Goal: Task Accomplishment & Management: Use online tool/utility

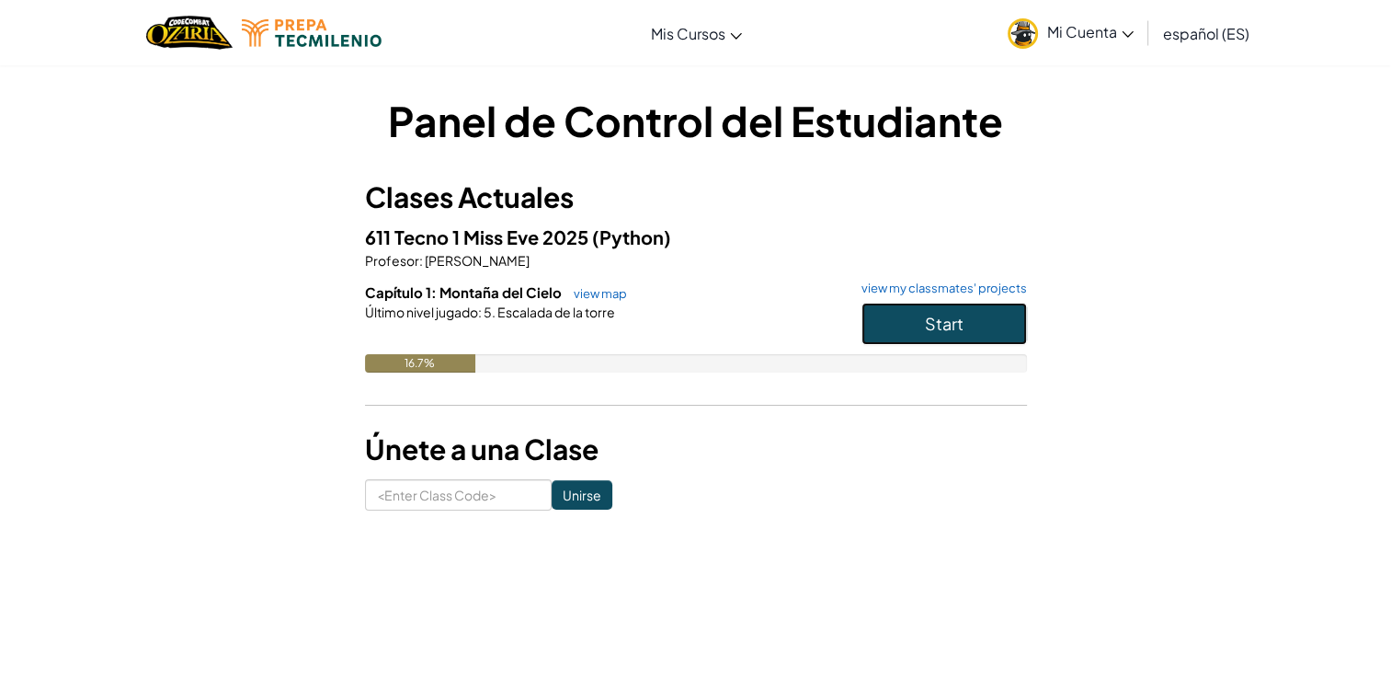
click at [922, 303] on button "Start" at bounding box center [945, 324] width 166 height 42
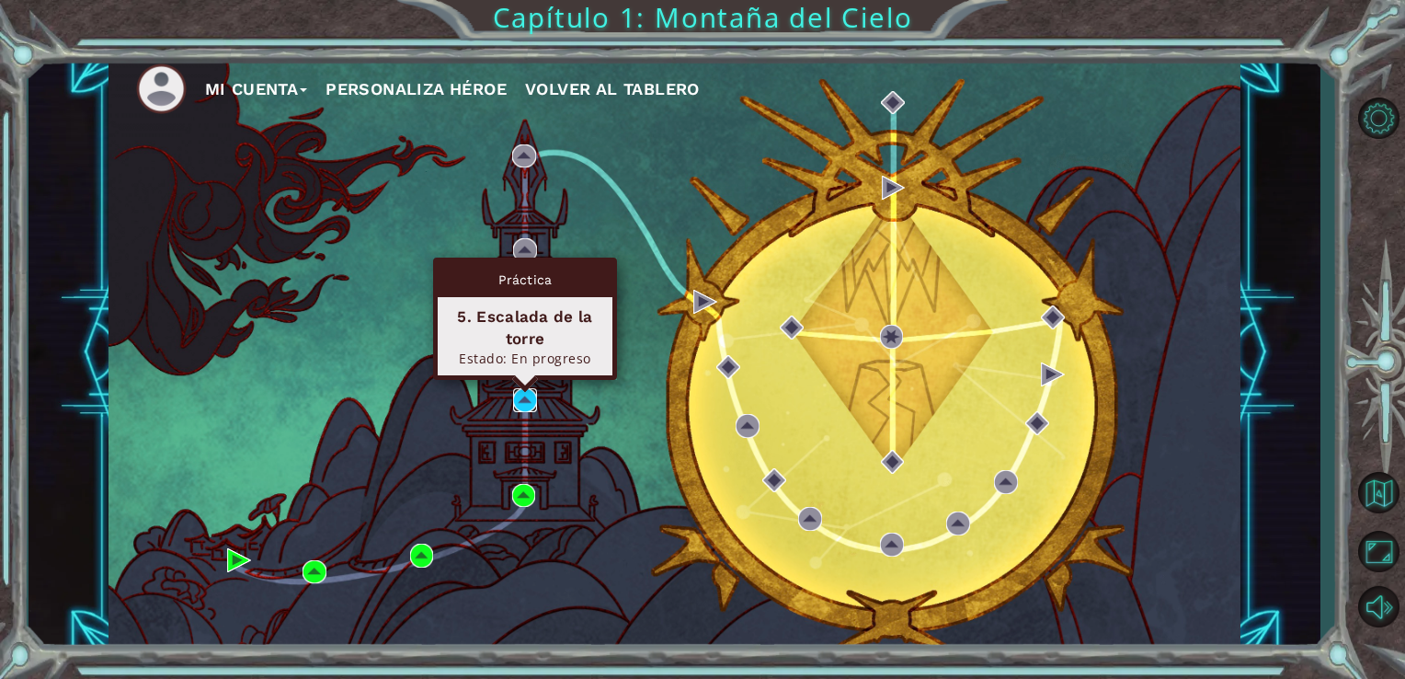
click at [527, 401] on img at bounding box center [525, 400] width 24 height 24
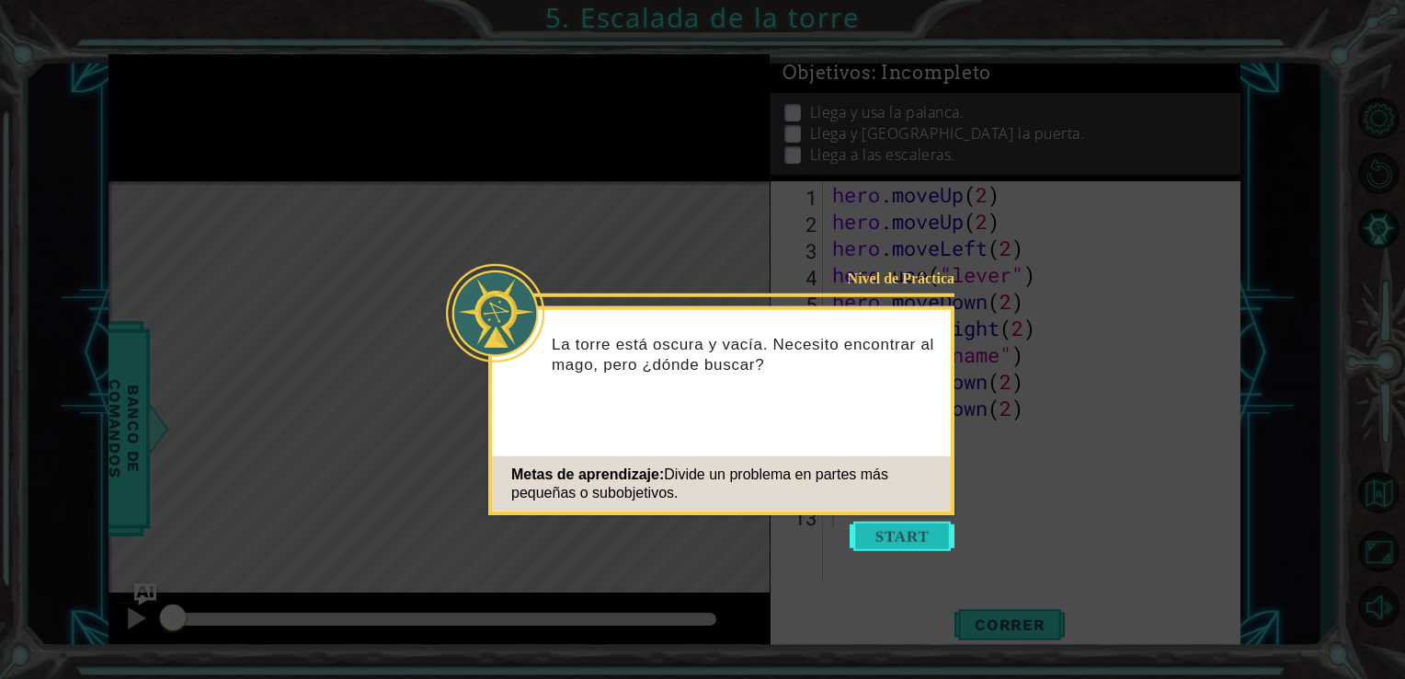
click at [908, 540] on button "Start" at bounding box center [902, 535] width 105 height 29
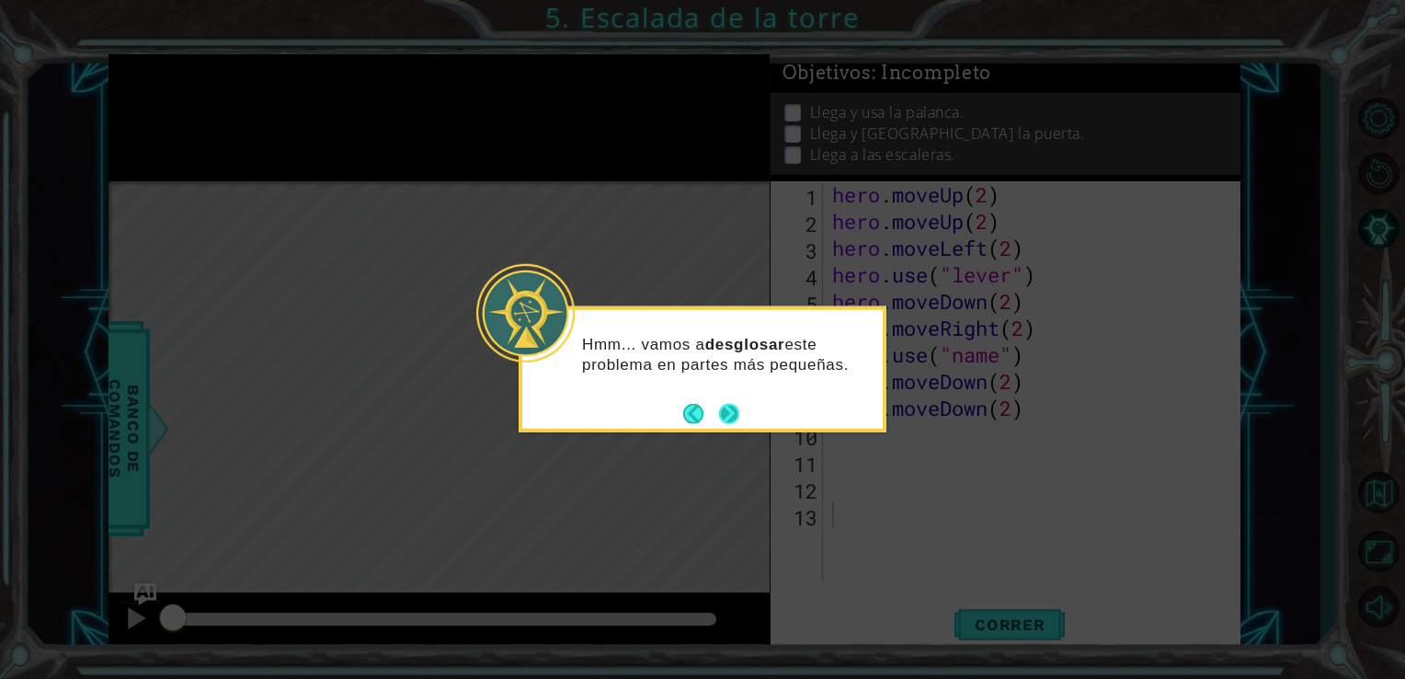
click at [728, 423] on footer at bounding box center [711, 413] width 56 height 28
drag, startPoint x: 728, startPoint y: 423, endPoint x: 665, endPoint y: 529, distance: 123.3
click at [665, 529] on icon at bounding box center [702, 339] width 1405 height 679
click at [728, 406] on button "Next" at bounding box center [729, 413] width 20 height 20
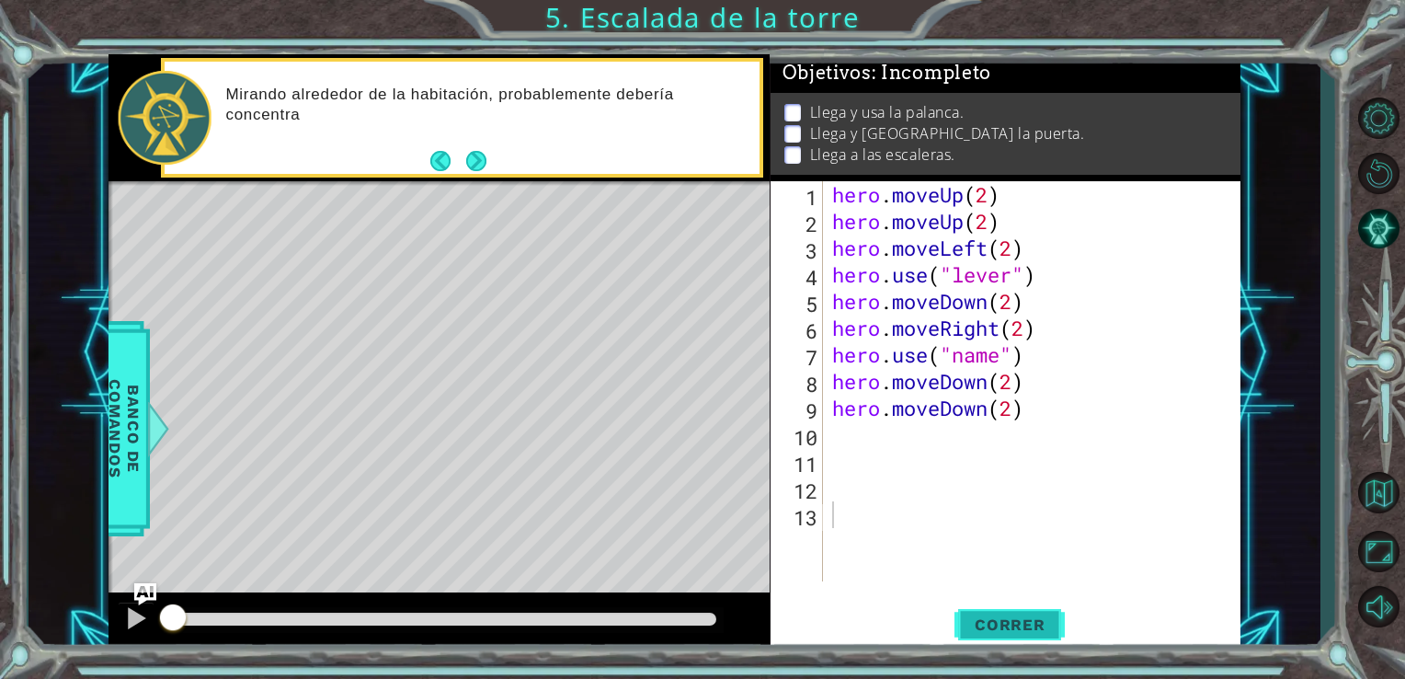
click at [1005, 611] on button "Correr" at bounding box center [1010, 624] width 110 height 47
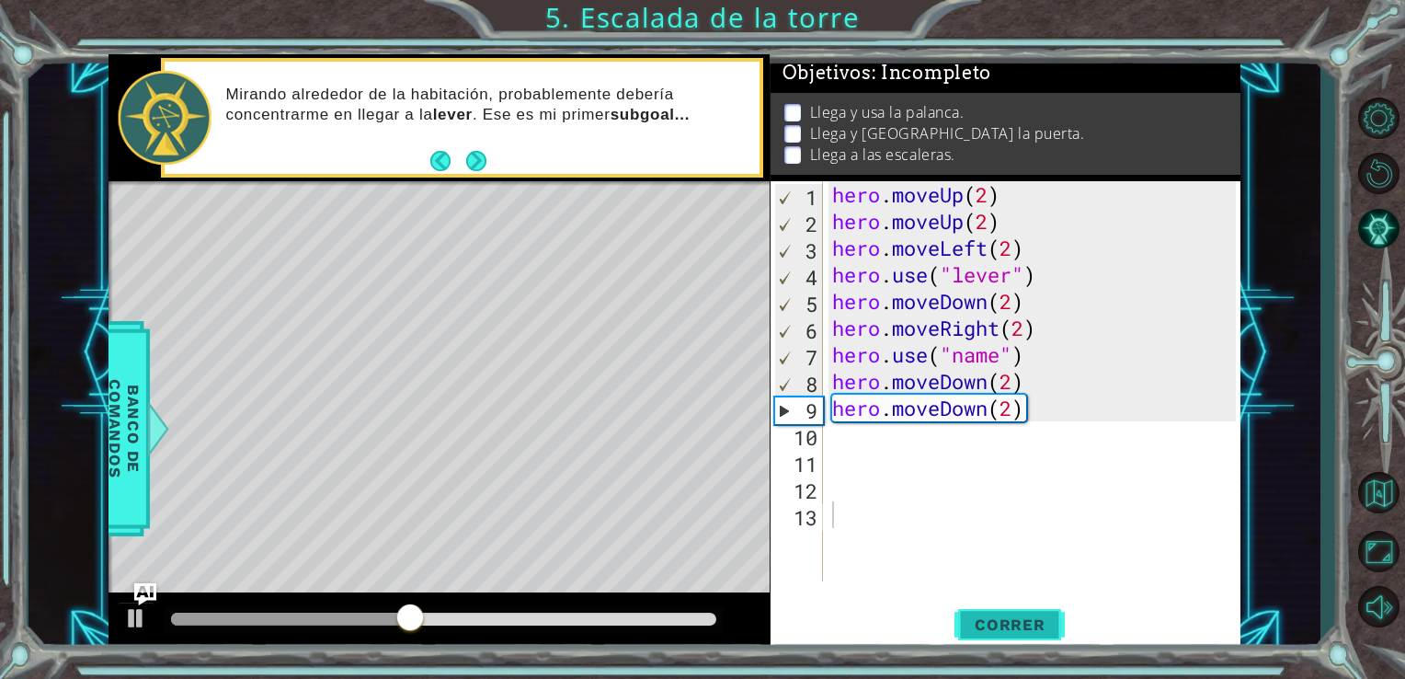
click at [981, 616] on span "Correr" at bounding box center [1010, 624] width 108 height 18
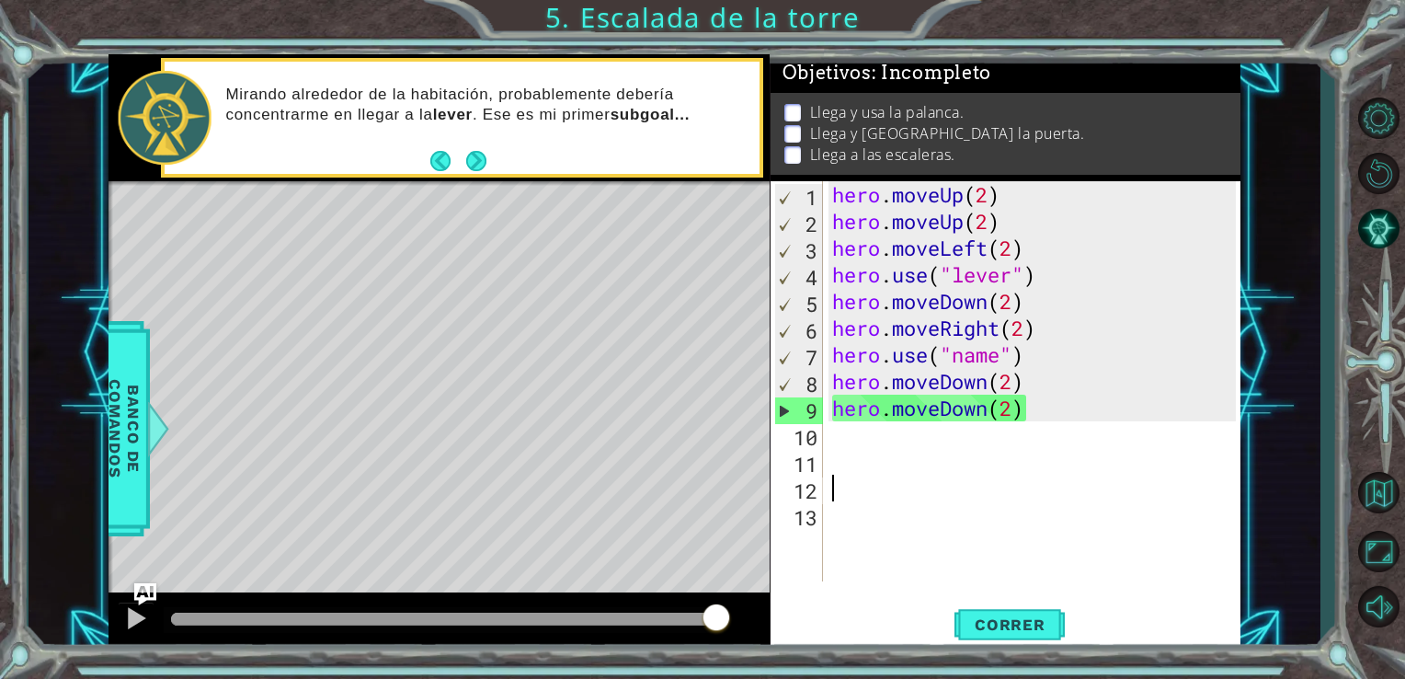
drag, startPoint x: 846, startPoint y: 440, endPoint x: 846, endPoint y: 498, distance: 58.9
drag, startPoint x: 846, startPoint y: 498, endPoint x: 798, endPoint y: 529, distance: 56.6
drag, startPoint x: 798, startPoint y: 529, endPoint x: 702, endPoint y: 552, distance: 99.3
drag, startPoint x: 702, startPoint y: 552, endPoint x: 141, endPoint y: 590, distance: 562.3
click at [141, 590] on img "Ask AI" at bounding box center [144, 594] width 24 height 24
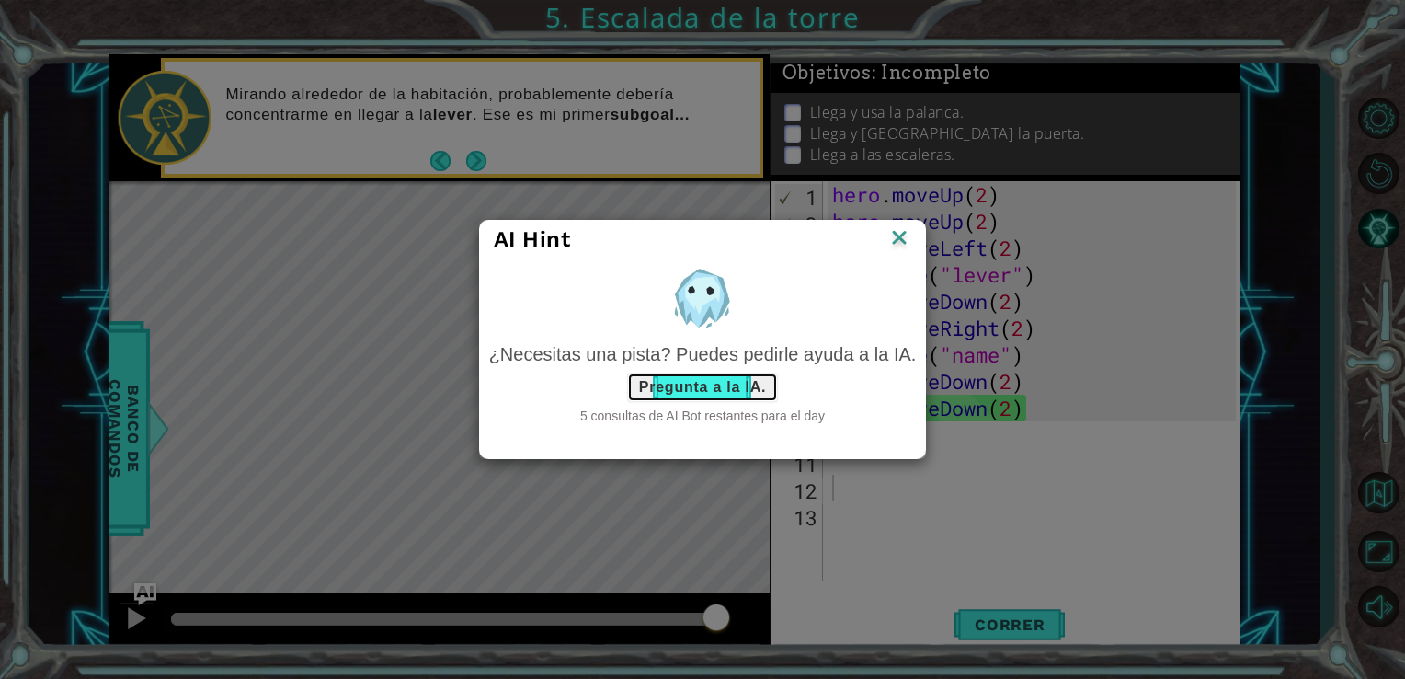
click at [703, 395] on button "Pregunta a la IA." at bounding box center [702, 386] width 151 height 29
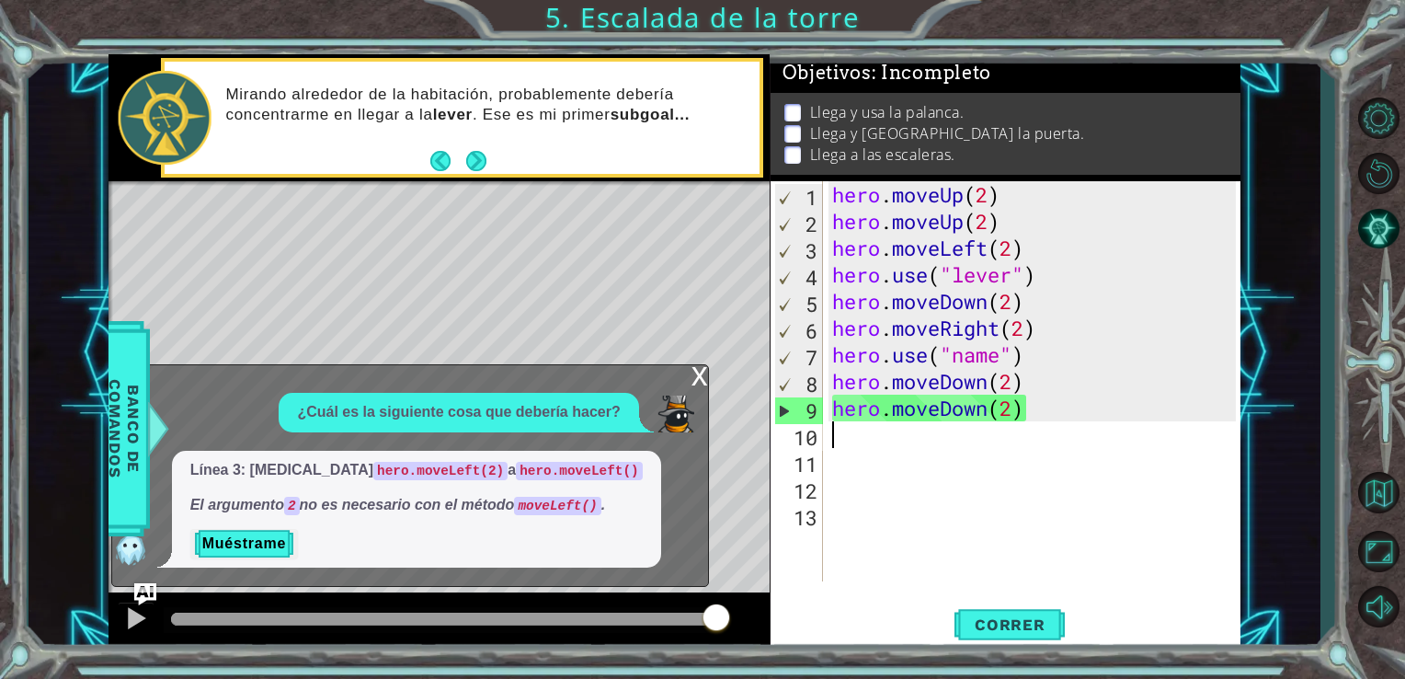
click at [831, 436] on div "hero . moveUp ( 2 ) hero . moveUp ( 2 ) hero . moveLeft ( 2 ) hero . use ( "lev…" at bounding box center [1038, 407] width 418 height 453
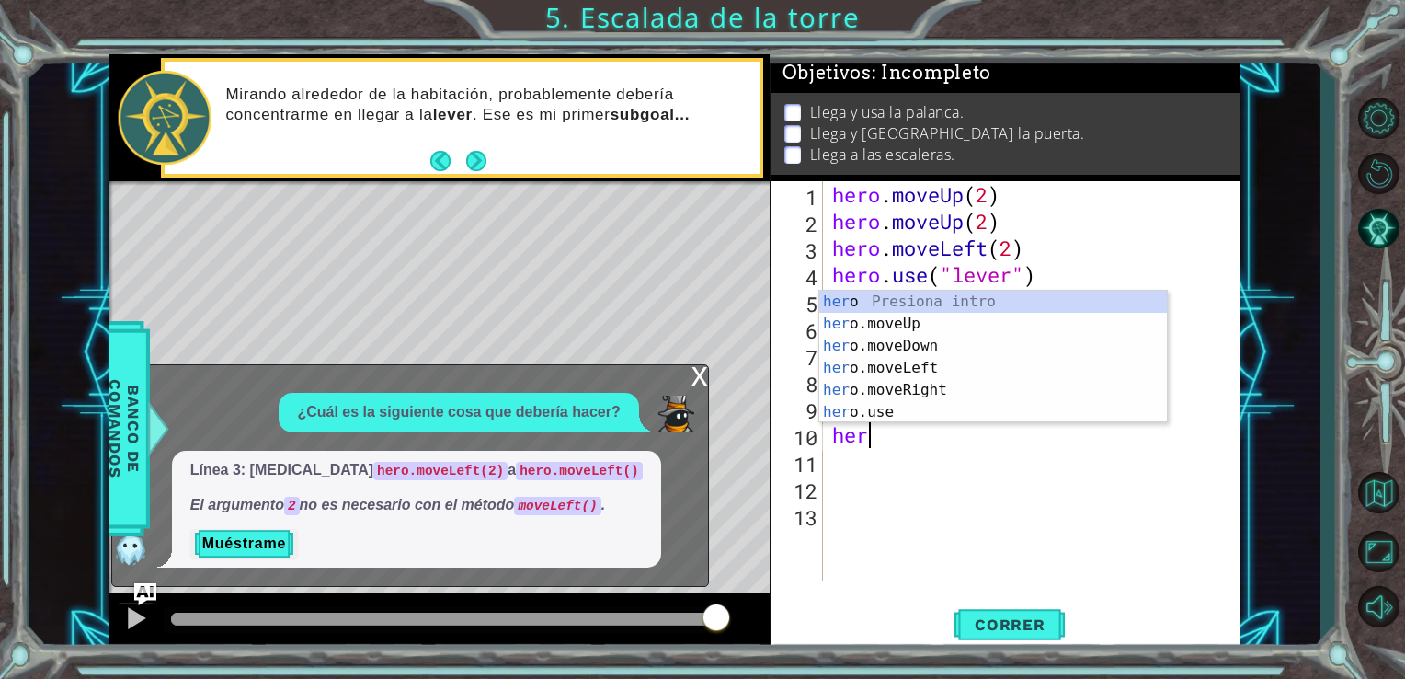
type textarea "hero"
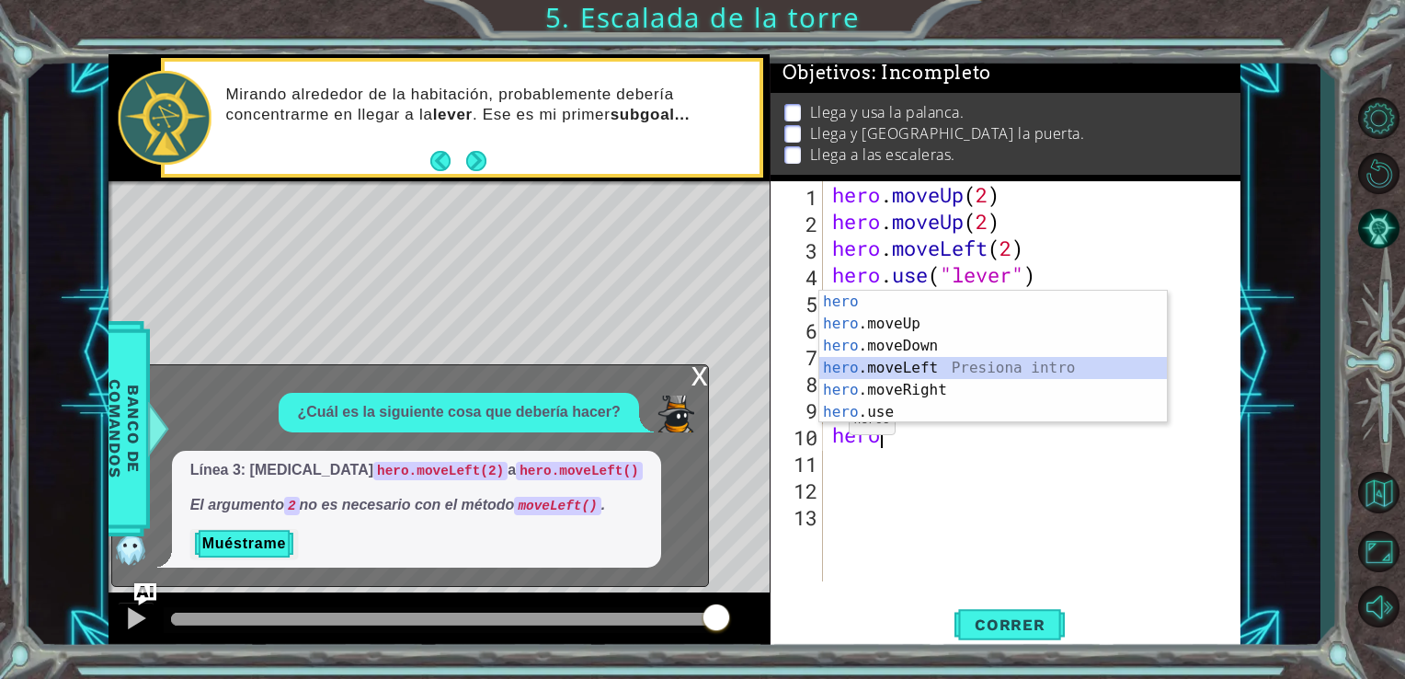
click at [887, 369] on div "hero Presiona intro hero .moveUp Presiona intro hero .moveDown Presiona intro h…" at bounding box center [993, 379] width 348 height 177
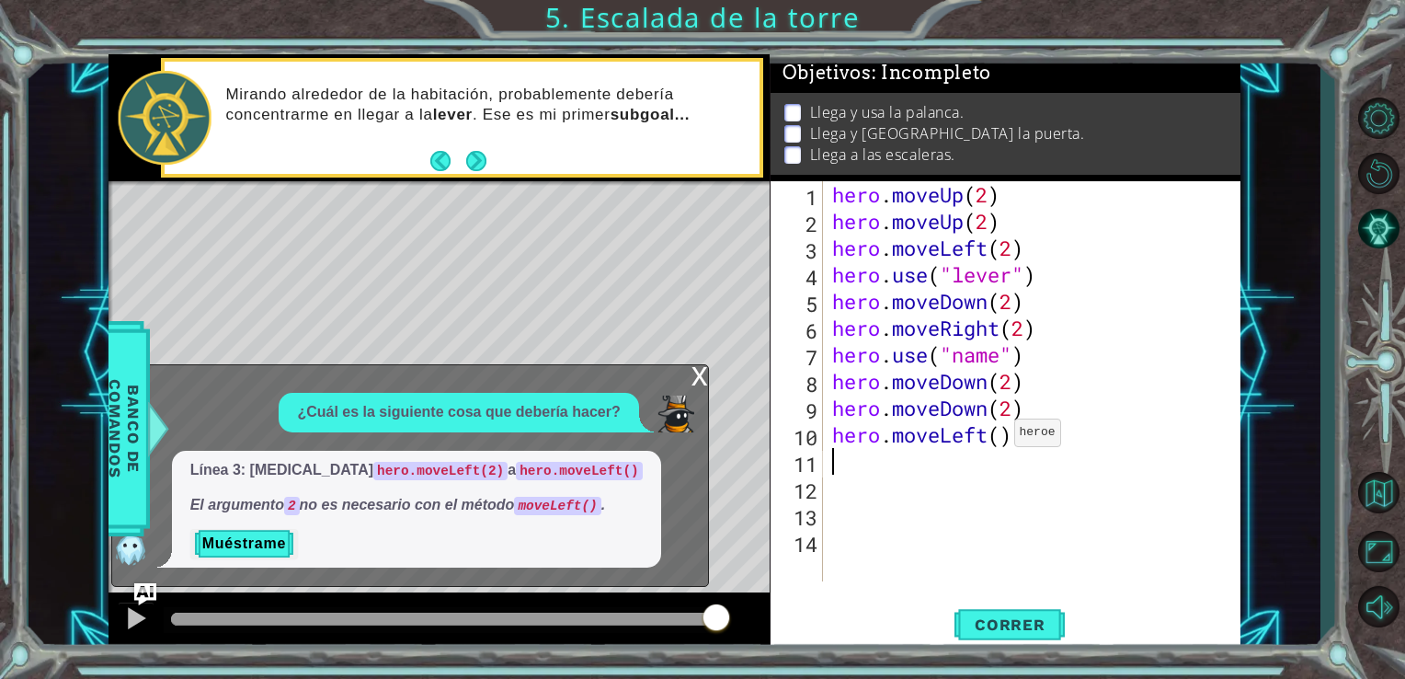
click at [998, 437] on div "hero . moveUp ( 2 ) hero . moveUp ( 2 ) hero . moveLeft ( 2 ) hero . use ( "lev…" at bounding box center [1038, 407] width 418 height 453
type textarea "hero.moveLeft(2)"
click at [835, 458] on div "hero . moveUp ( 2 ) hero . moveUp ( 2 ) hero . moveLeft ( 2 ) hero . use ( "lev…" at bounding box center [1038, 407] width 418 height 453
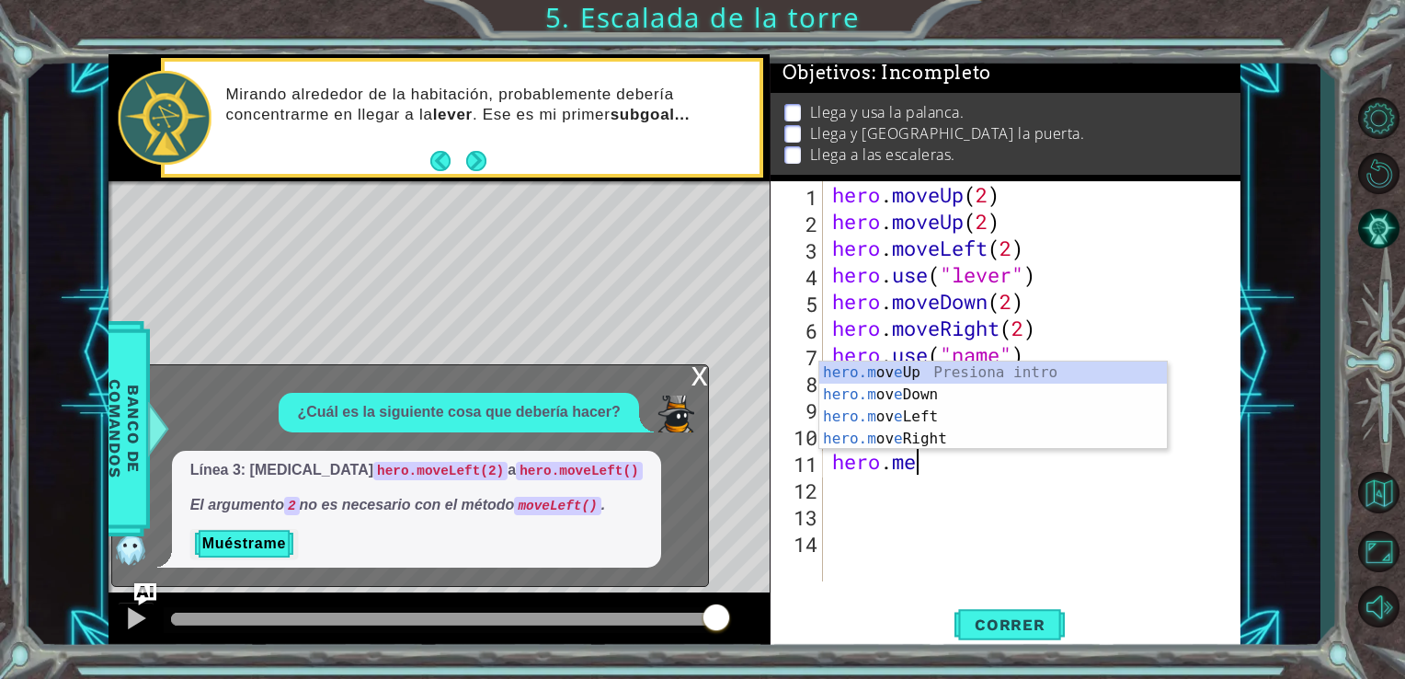
scroll to position [0, 3]
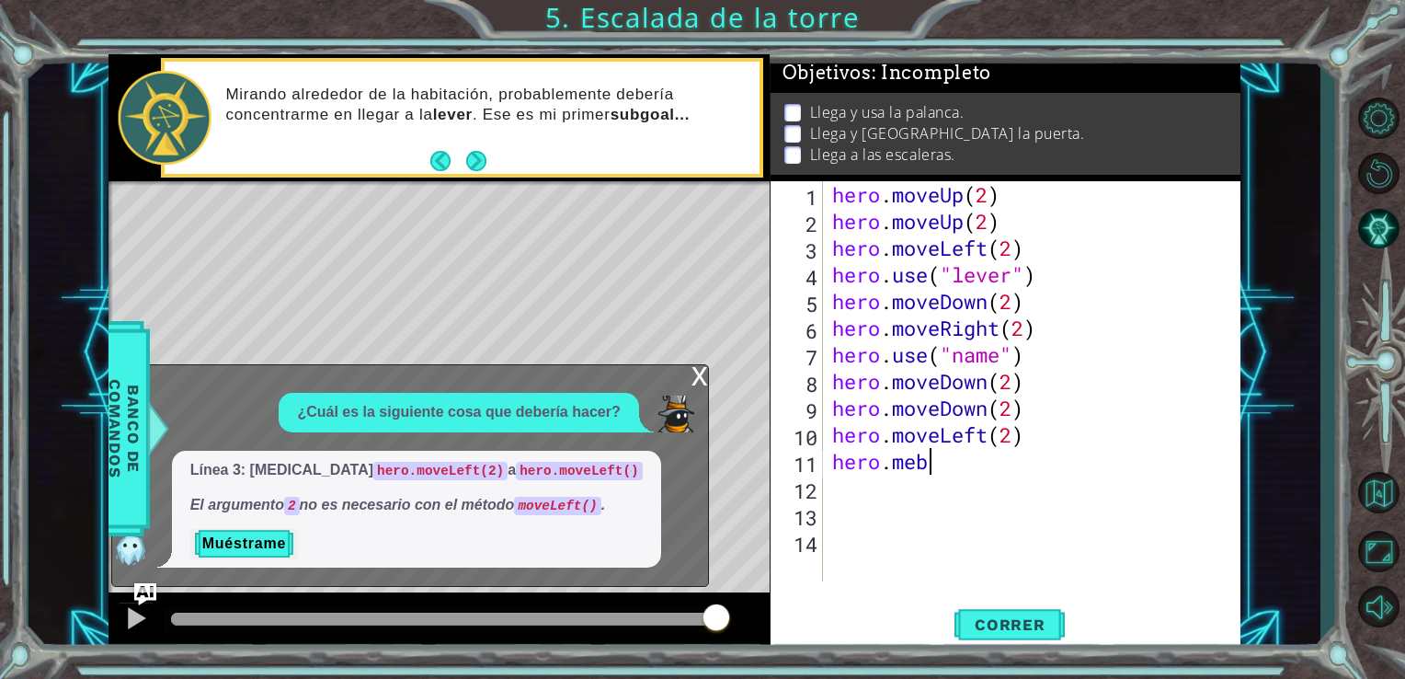
type textarea "[DOMAIN_NAME]"
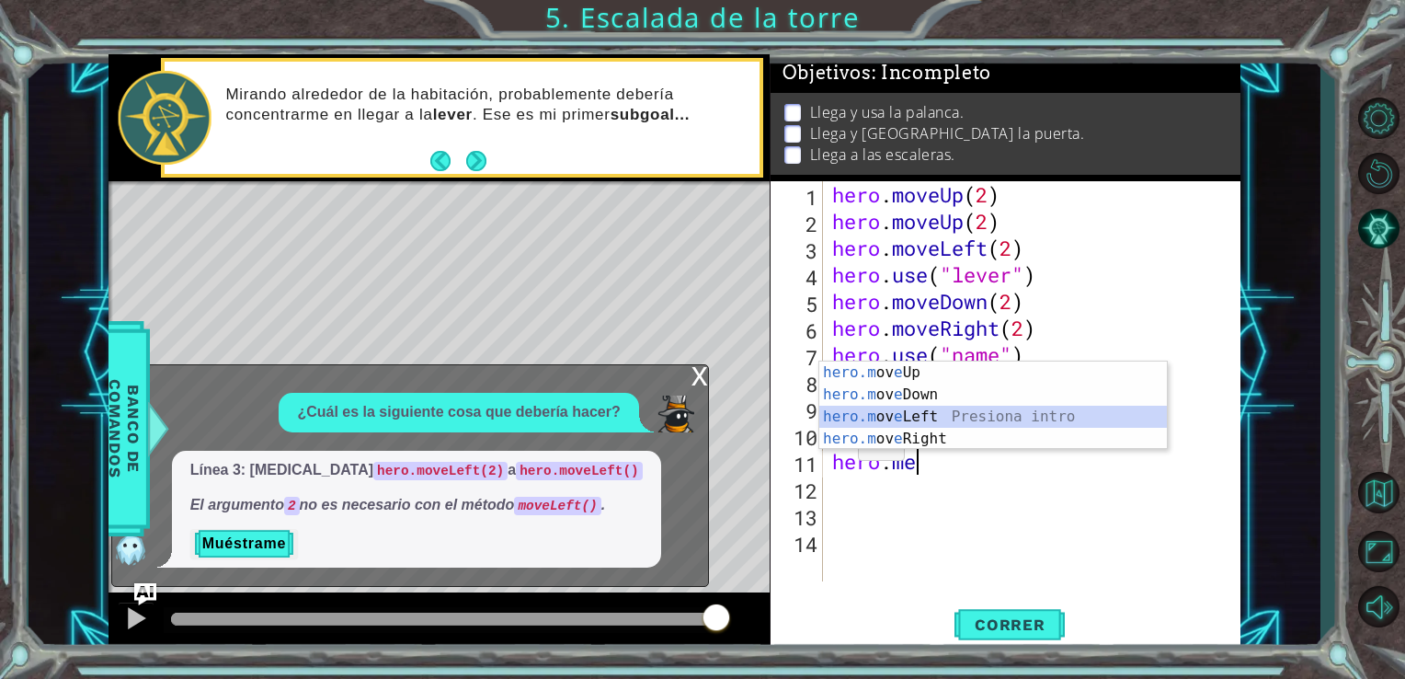
click at [865, 418] on div "hero.m ov e Up Presiona intro hero.m ov e Down Presiona intro hero.m ov e Left …" at bounding box center [993, 427] width 348 height 132
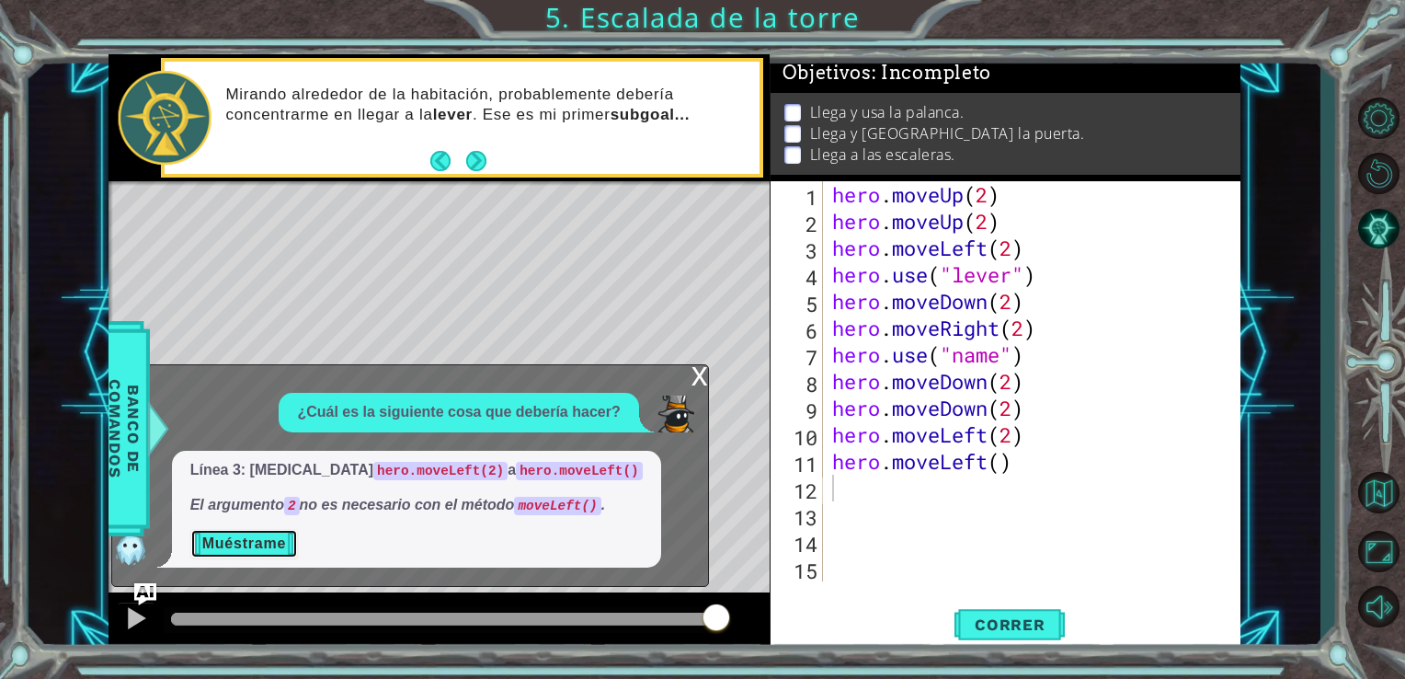
click at [272, 542] on button "Muéstrame" at bounding box center [244, 543] width 108 height 29
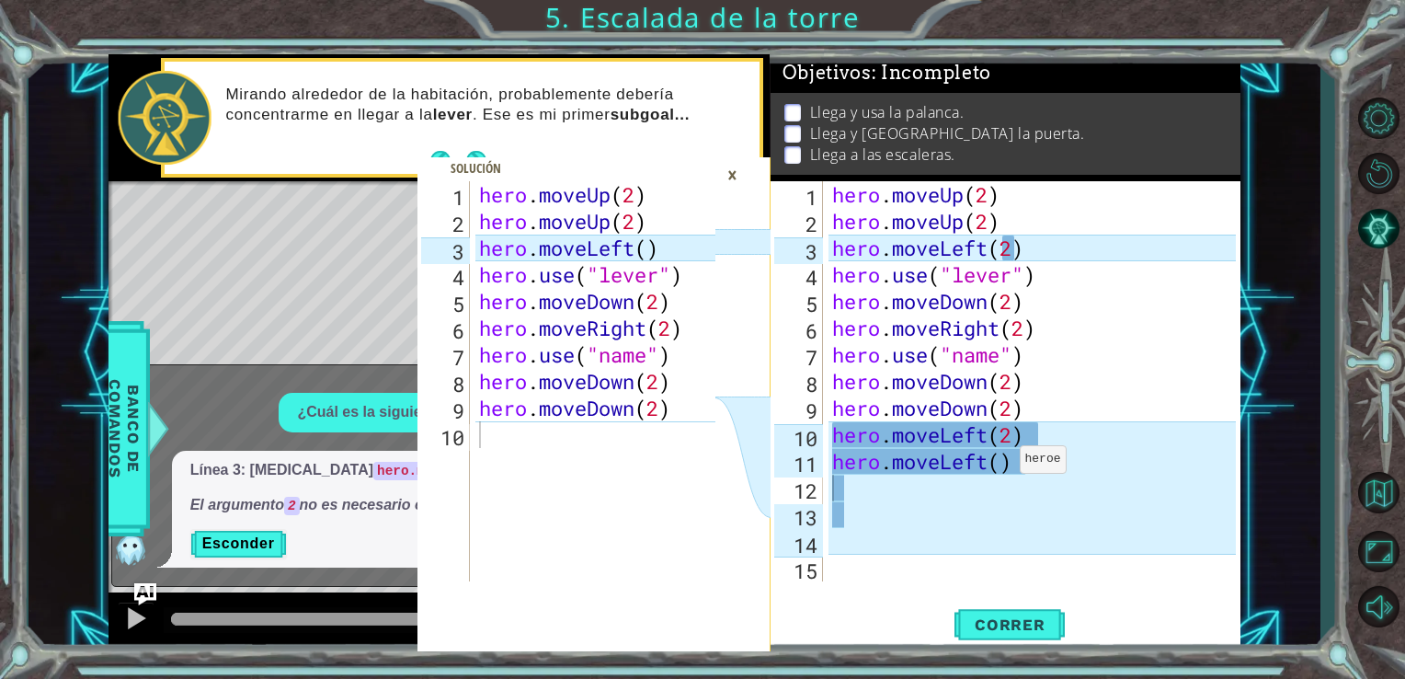
click at [1003, 463] on div "hero . moveUp ( 2 ) hero . moveUp ( 2 ) hero . moveLeft ( 2 ) hero . use ( "lev…" at bounding box center [1038, 407] width 418 height 453
click at [1016, 627] on span "Correr" at bounding box center [1010, 624] width 108 height 18
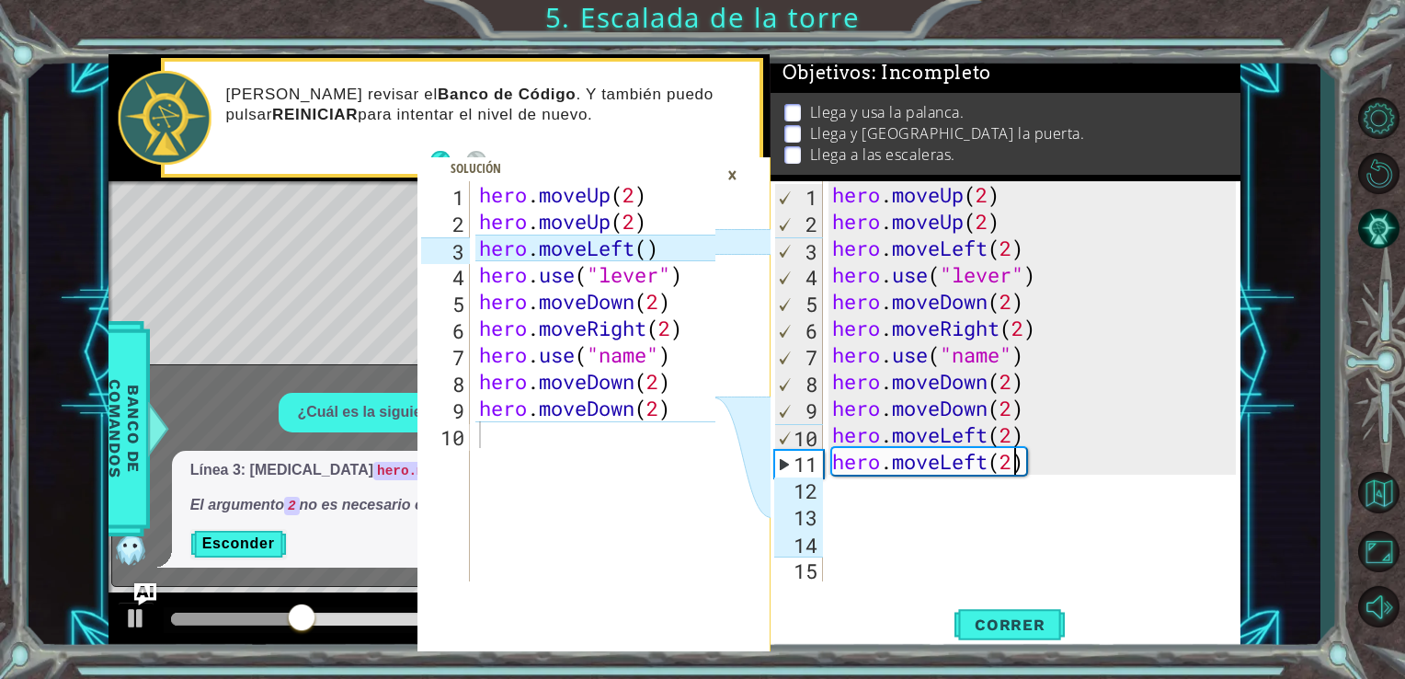
click at [736, 177] on div "×" at bounding box center [732, 174] width 29 height 31
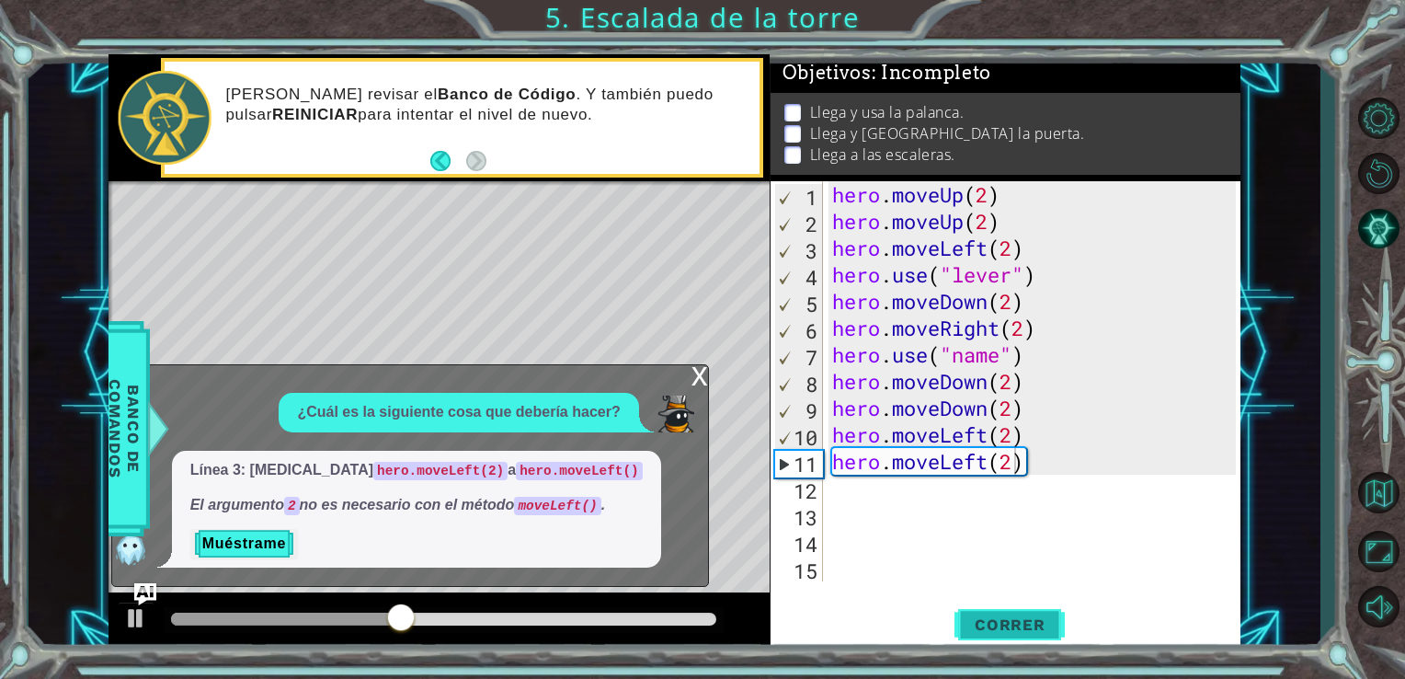
click at [984, 616] on span "Correr" at bounding box center [1010, 624] width 108 height 18
click at [705, 373] on div "x" at bounding box center [700, 374] width 17 height 18
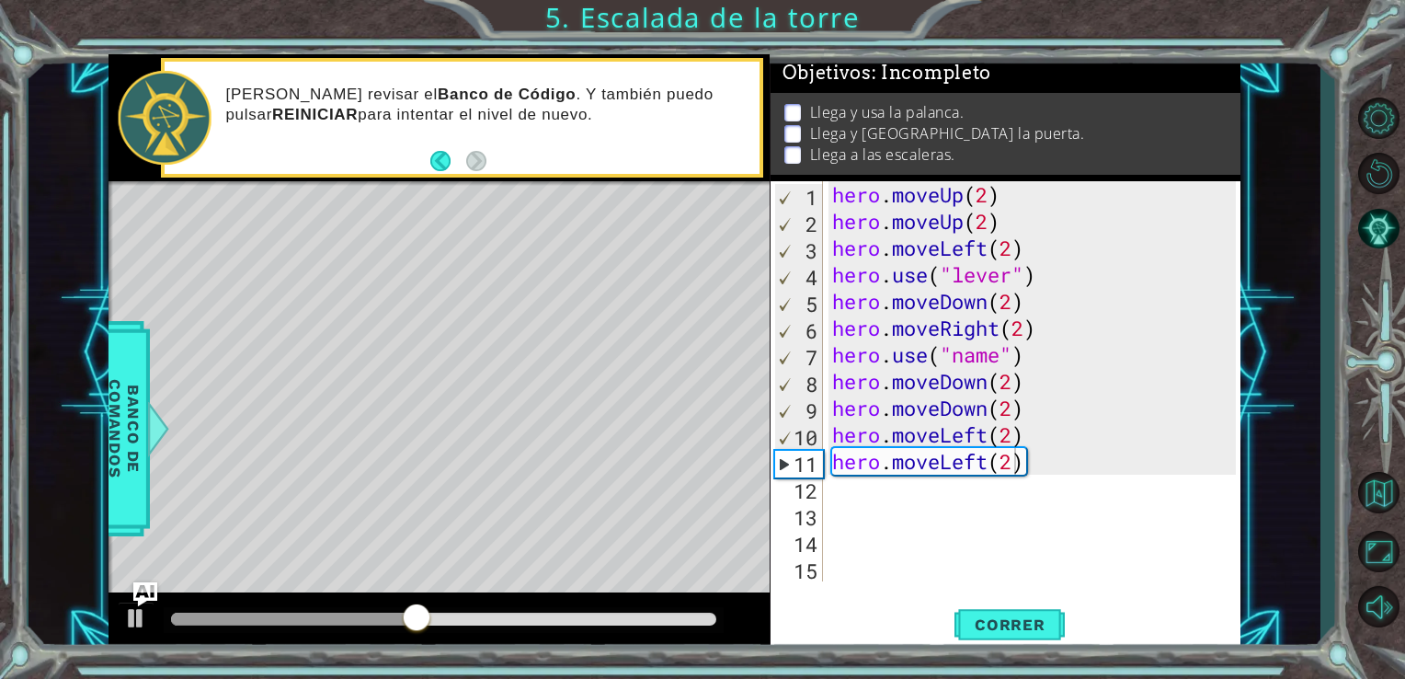
click at [146, 594] on img "Ask AI" at bounding box center [144, 594] width 24 height 24
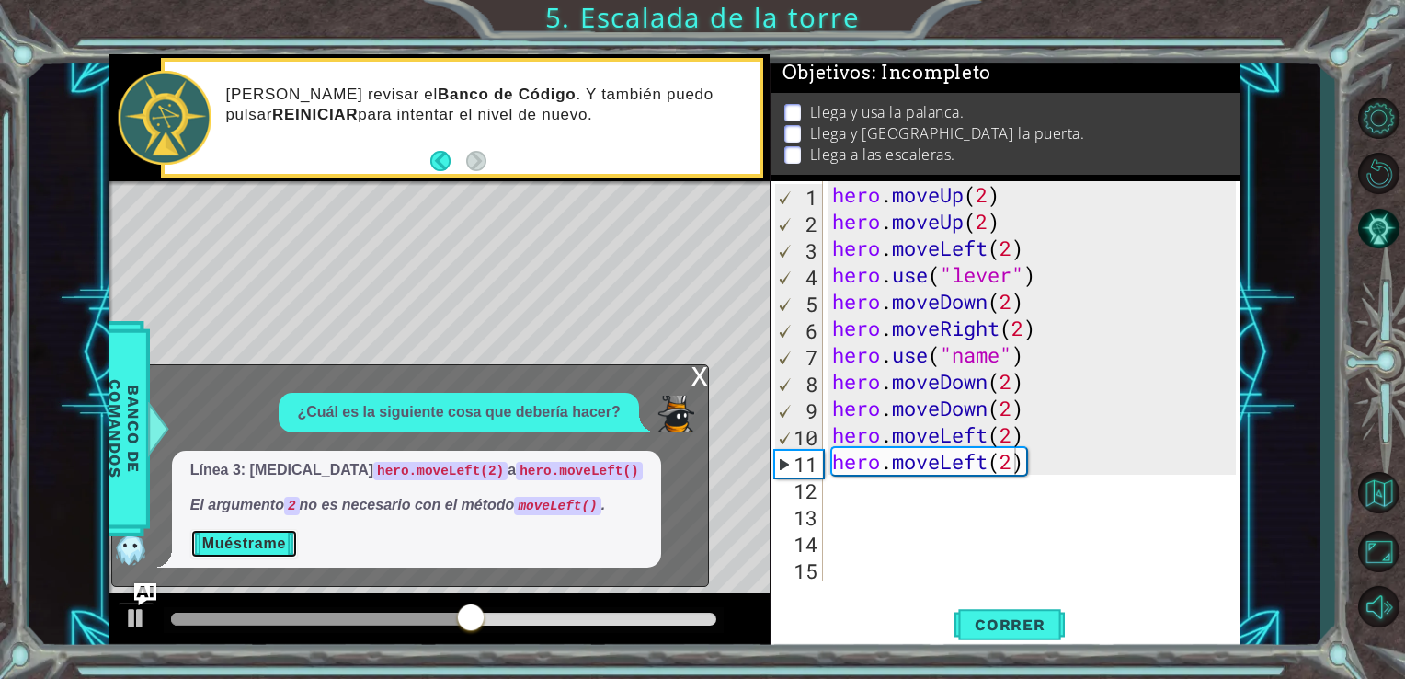
click at [259, 547] on button "Muéstrame" at bounding box center [244, 543] width 108 height 29
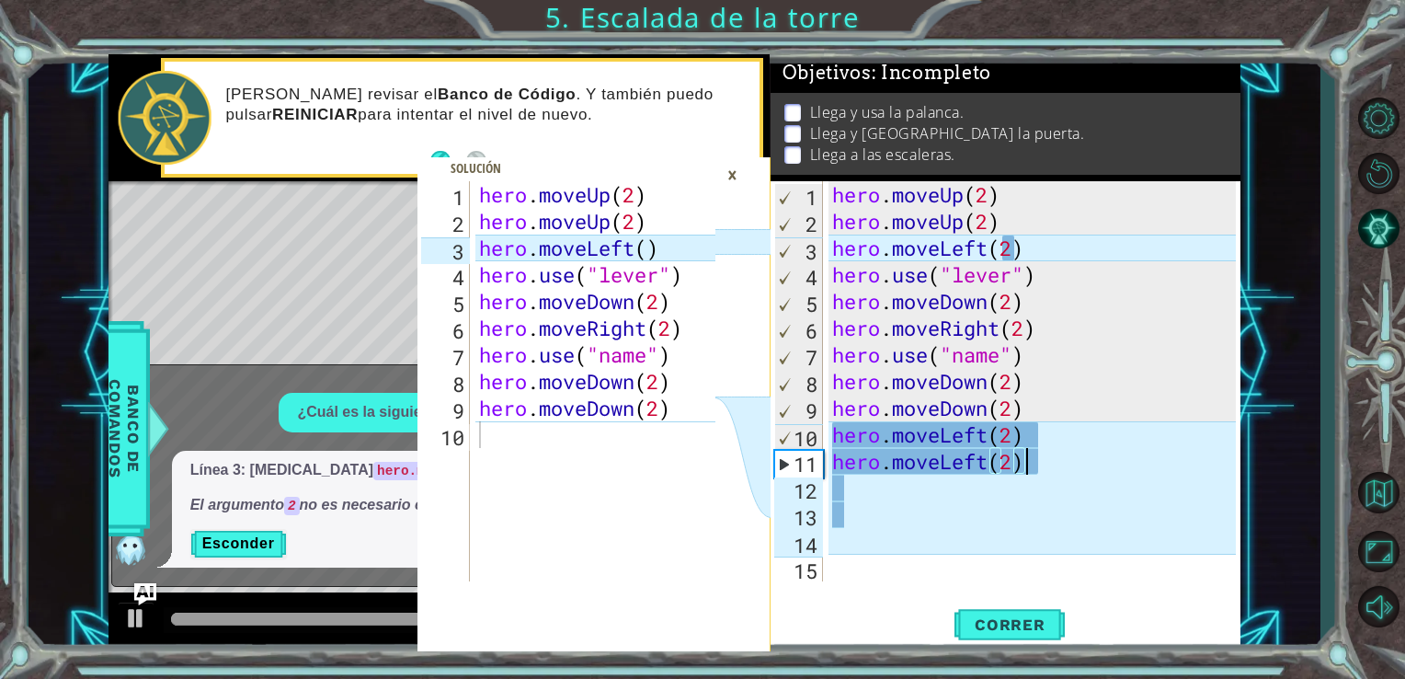
click at [1021, 465] on div "hero . moveUp ( 2 ) hero . moveUp ( 2 ) hero . moveLeft ( 2 ) hero . use ( "lev…" at bounding box center [1038, 407] width 418 height 453
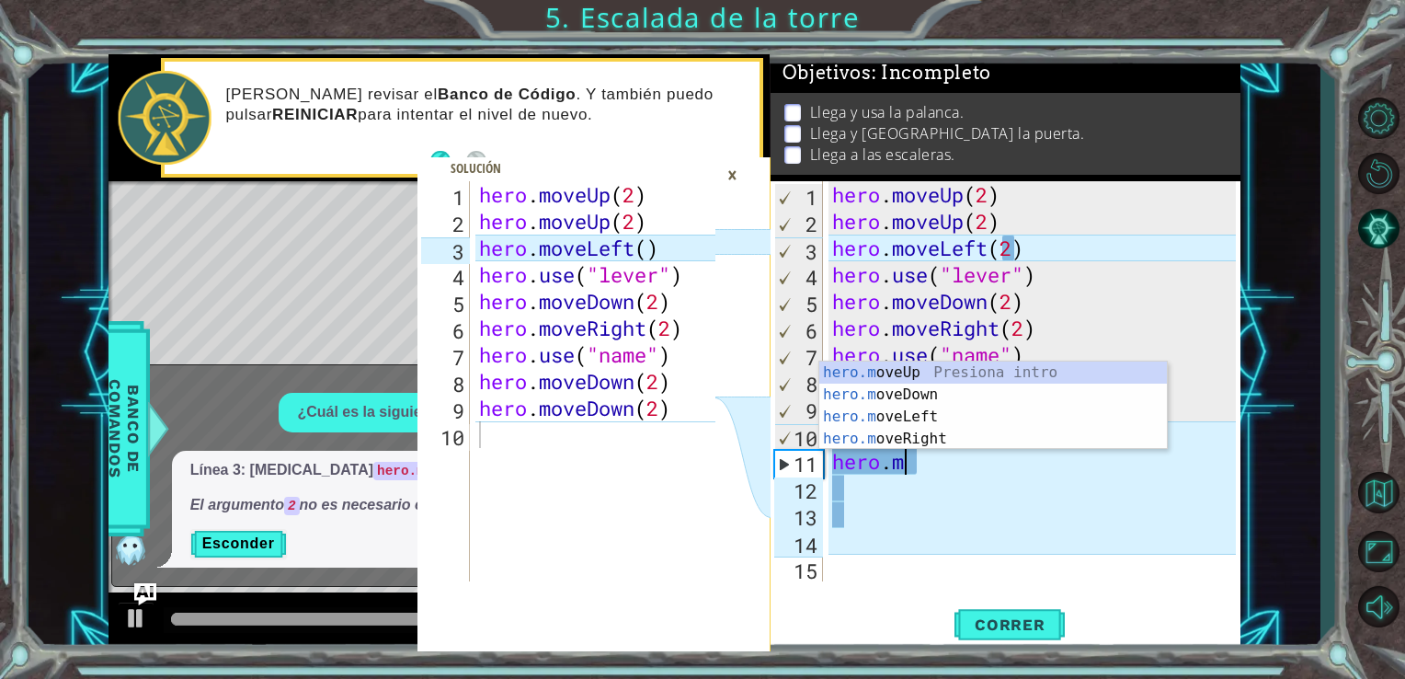
scroll to position [0, 0]
type textarea "h"
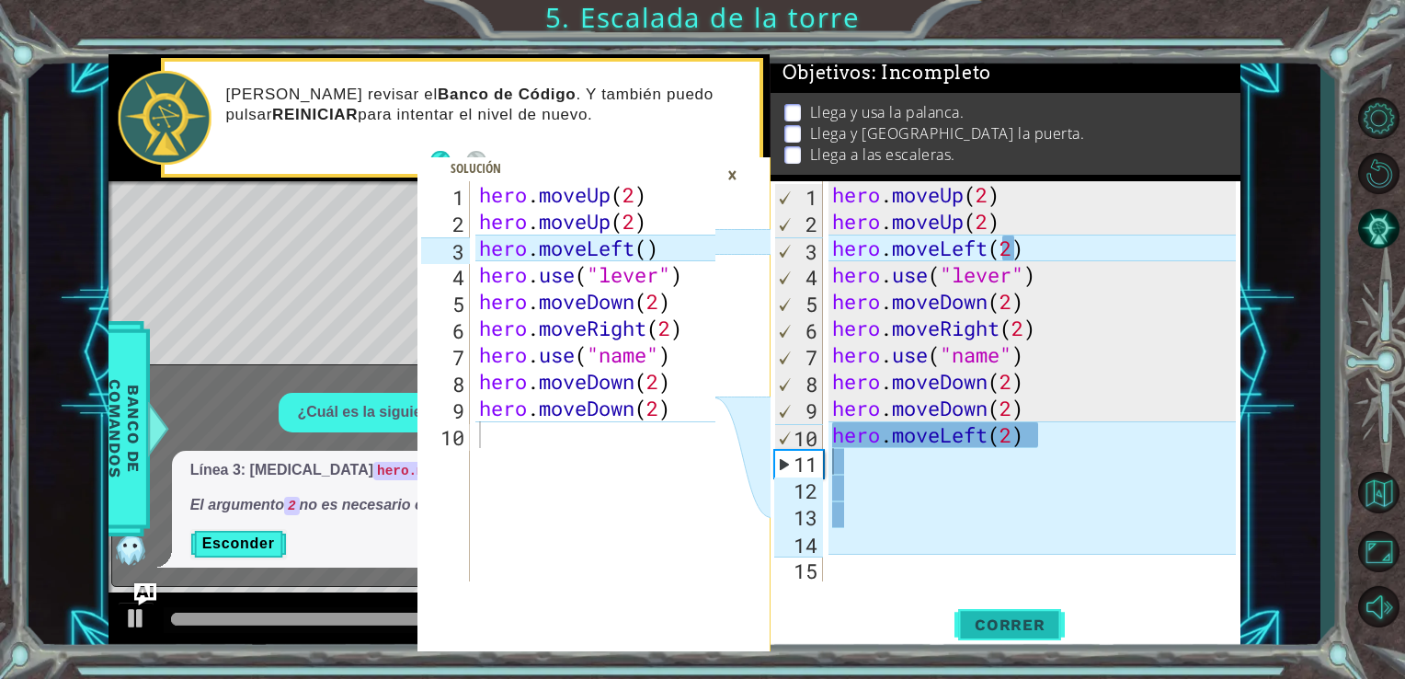
click at [1035, 610] on button "Correr" at bounding box center [1010, 624] width 110 height 47
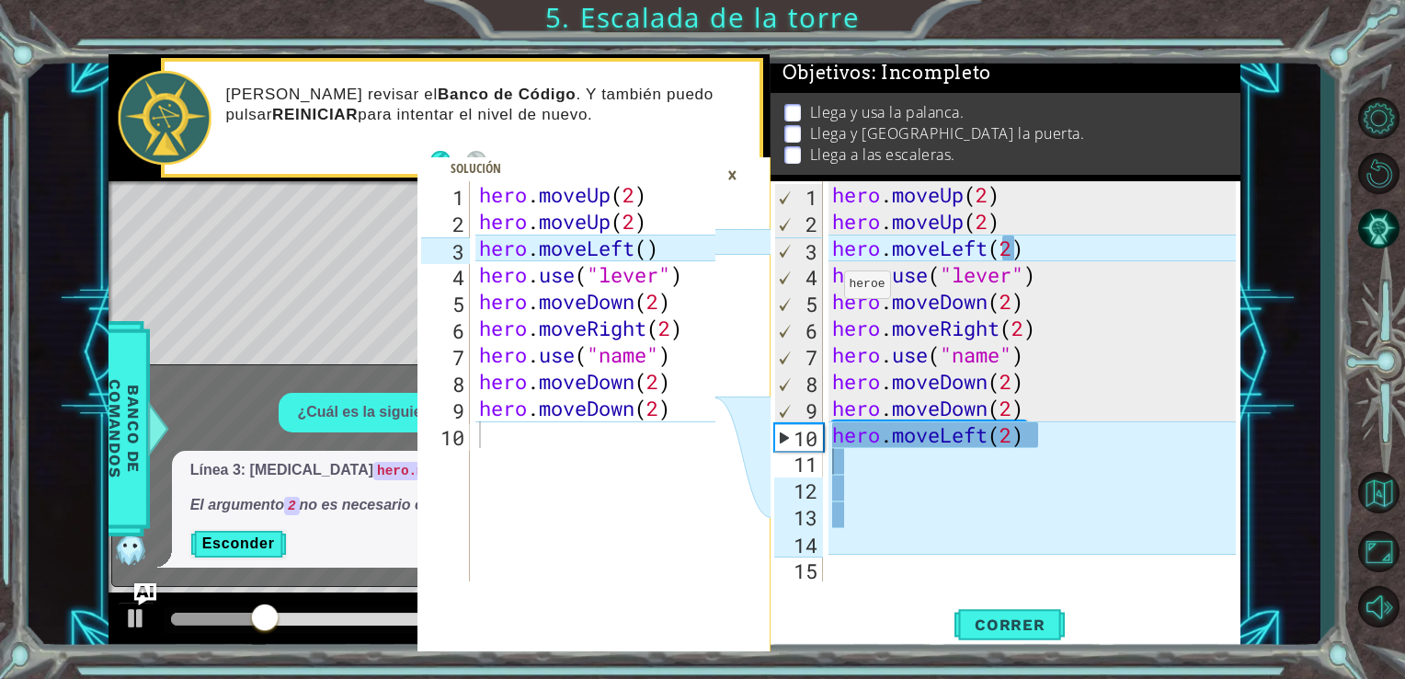
click at [731, 171] on div "×" at bounding box center [732, 174] width 29 height 31
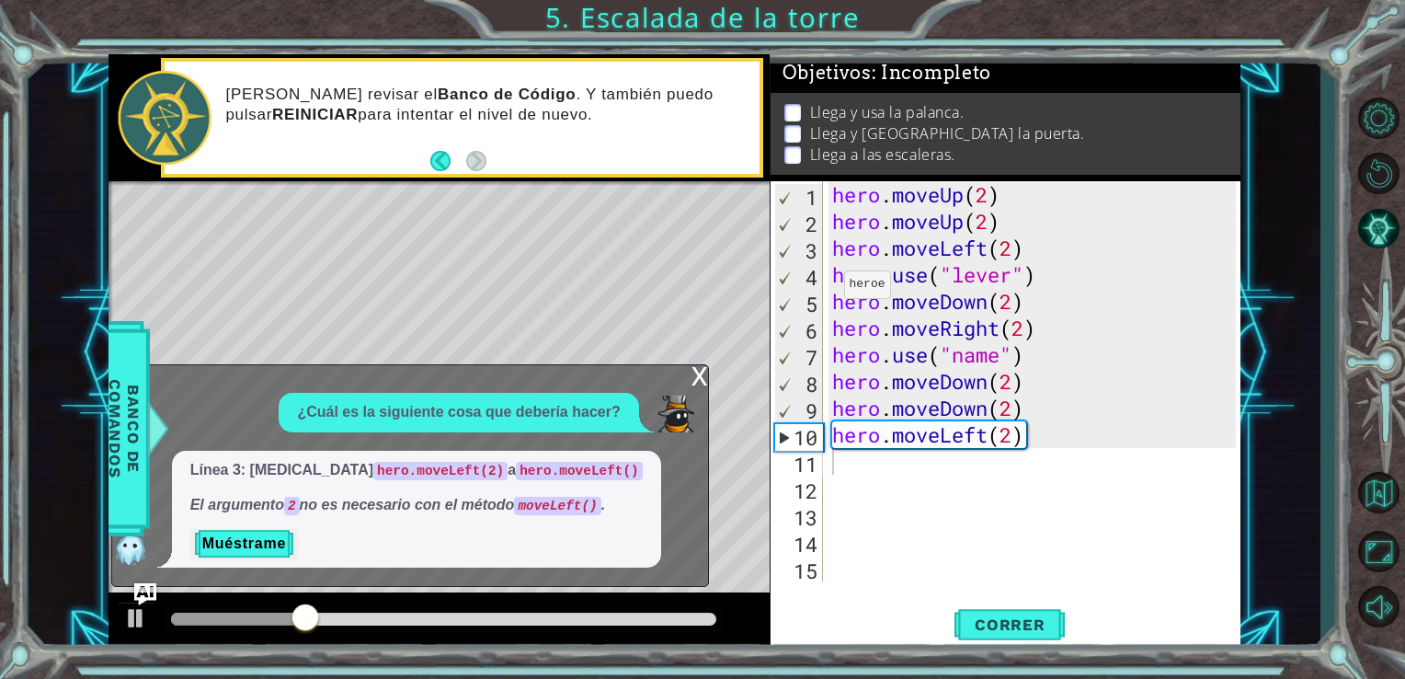
click at [697, 375] on div "x" at bounding box center [700, 374] width 17 height 18
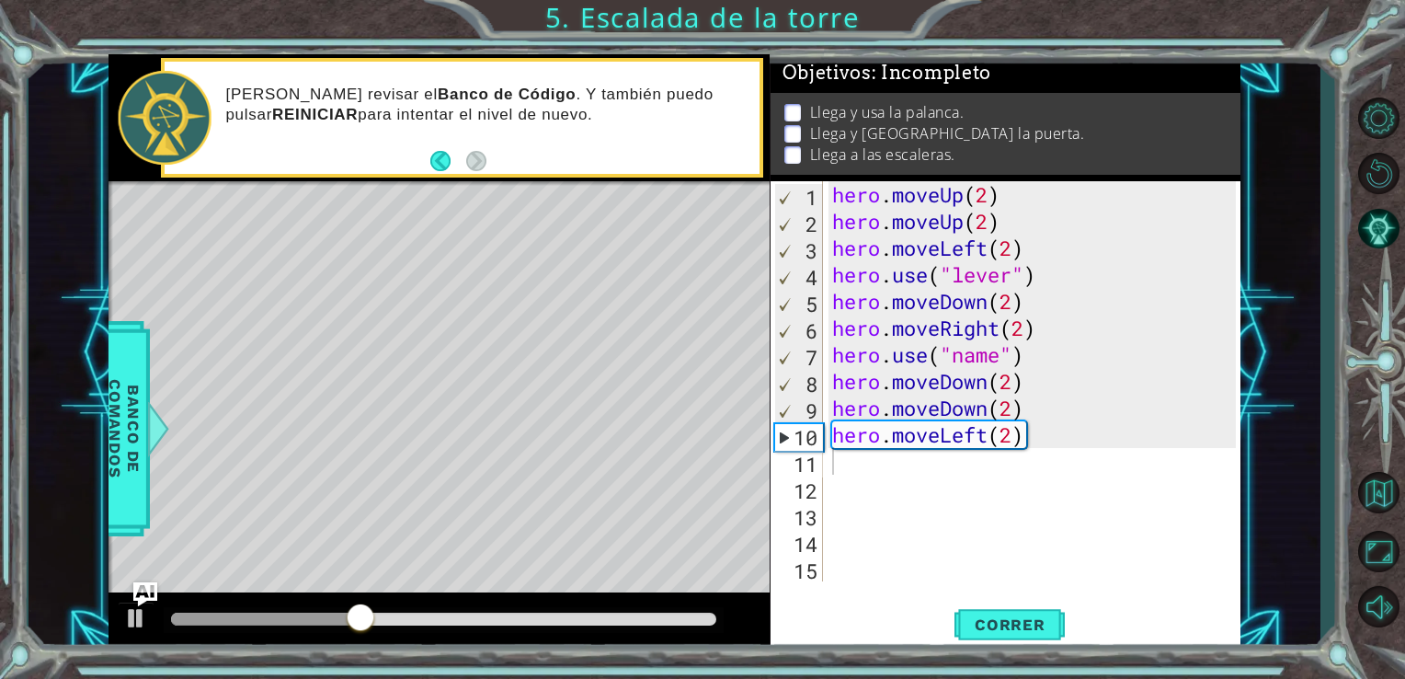
click at [140, 596] on img "Ask AI" at bounding box center [144, 594] width 24 height 24
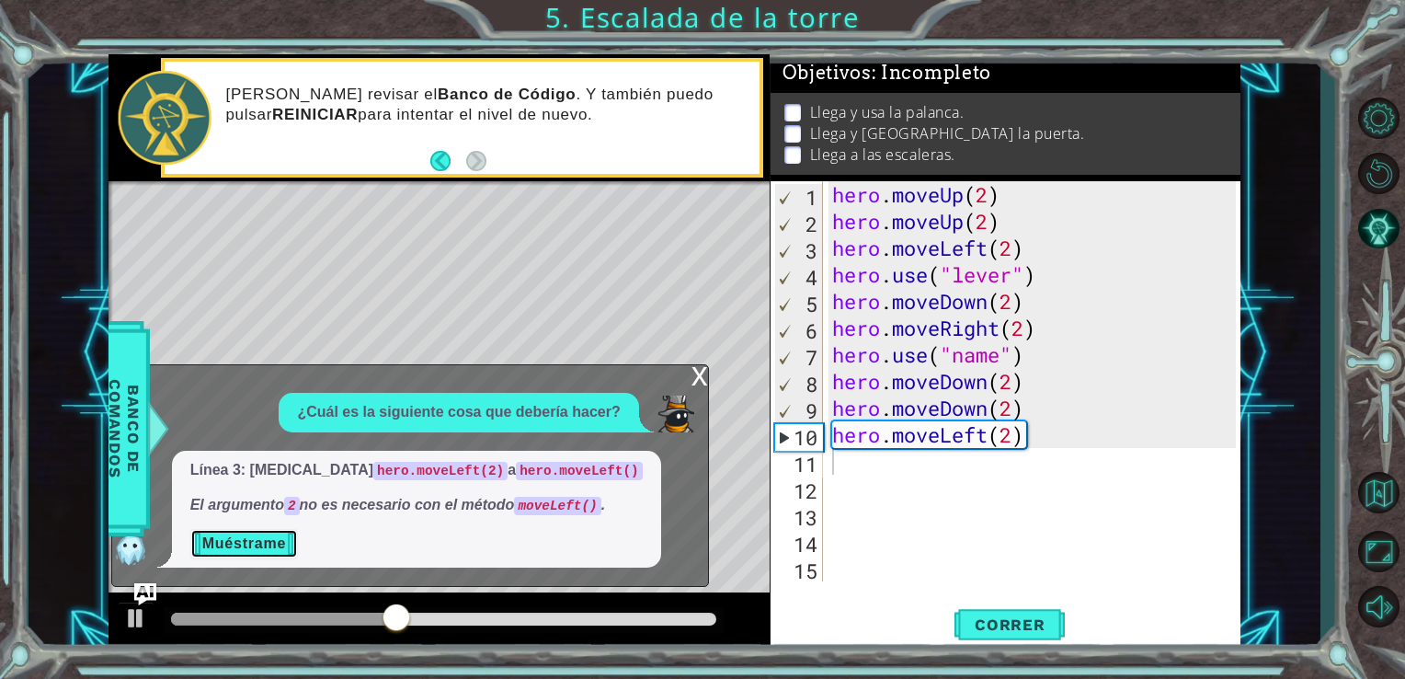
click at [244, 555] on button "Muéstrame" at bounding box center [244, 543] width 108 height 29
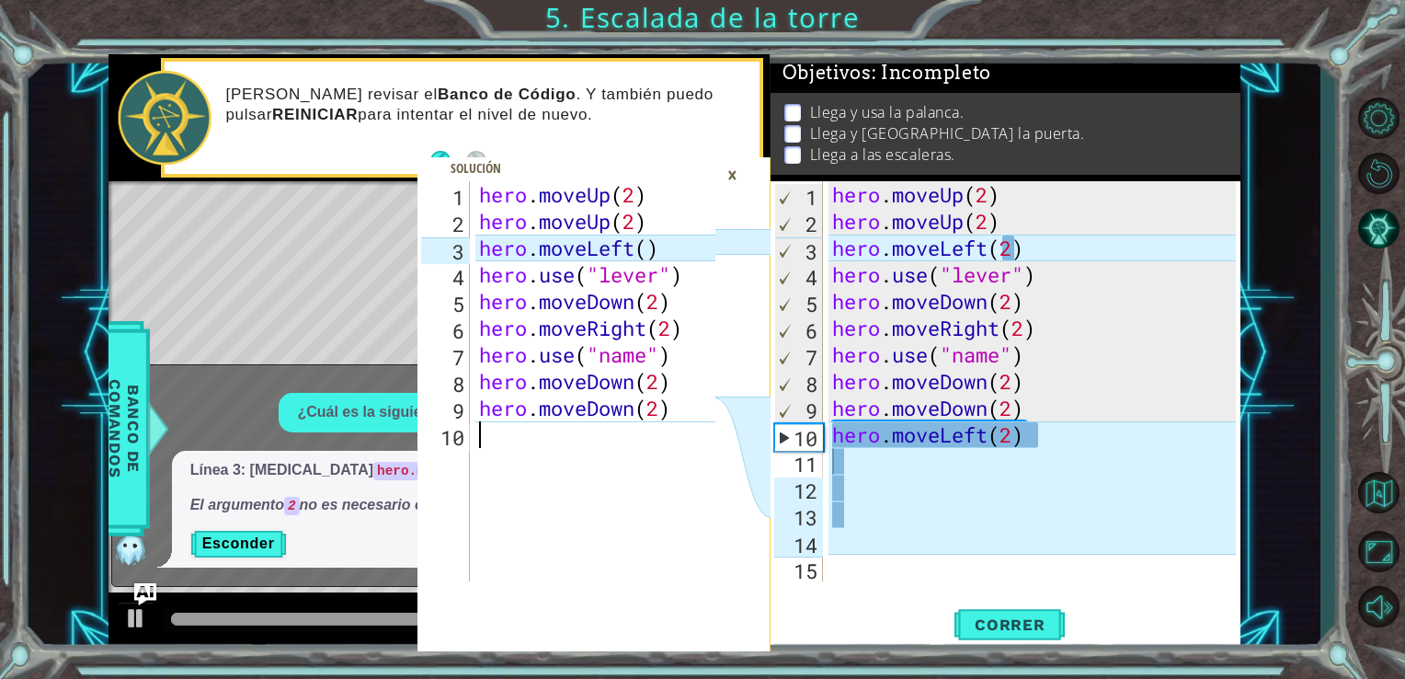
click at [492, 506] on div "hero . moveUp ( 2 ) hero . moveUp ( 2 ) hero . moveLeft ( ) hero . use ( "lever…" at bounding box center [599, 407] width 249 height 453
click at [497, 446] on div "hero . moveUp ( 2 ) hero . moveUp ( 2 ) hero . moveLeft ( ) hero . use ( "lever…" at bounding box center [599, 407] width 249 height 453
click at [742, 176] on div "×" at bounding box center [732, 174] width 29 height 31
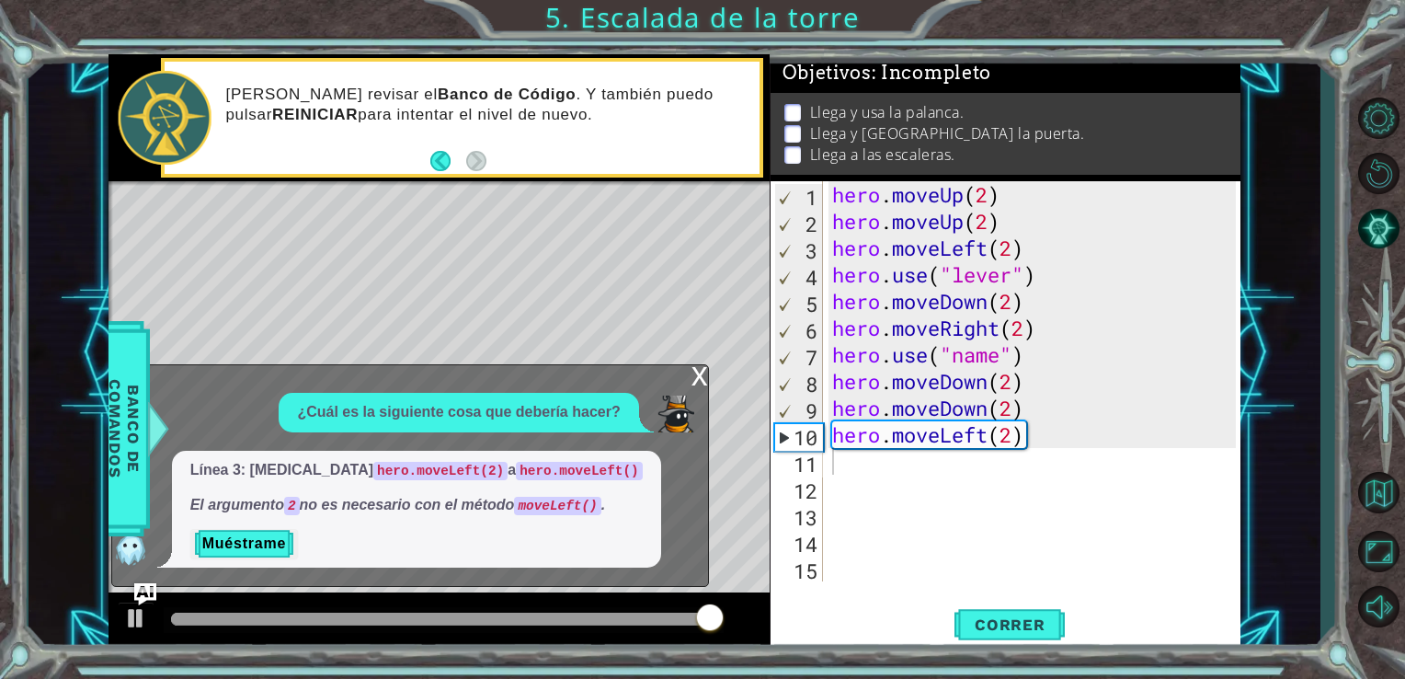
click at [675, 478] on div "Línea 3: [MEDICAL_DATA] hero.moveLeft(2) a hero.moveLeft() El argumento 2 no es…" at bounding box center [405, 510] width 587 height 118
click at [687, 408] on img at bounding box center [676, 413] width 37 height 37
click at [703, 376] on div "x" at bounding box center [700, 374] width 17 height 18
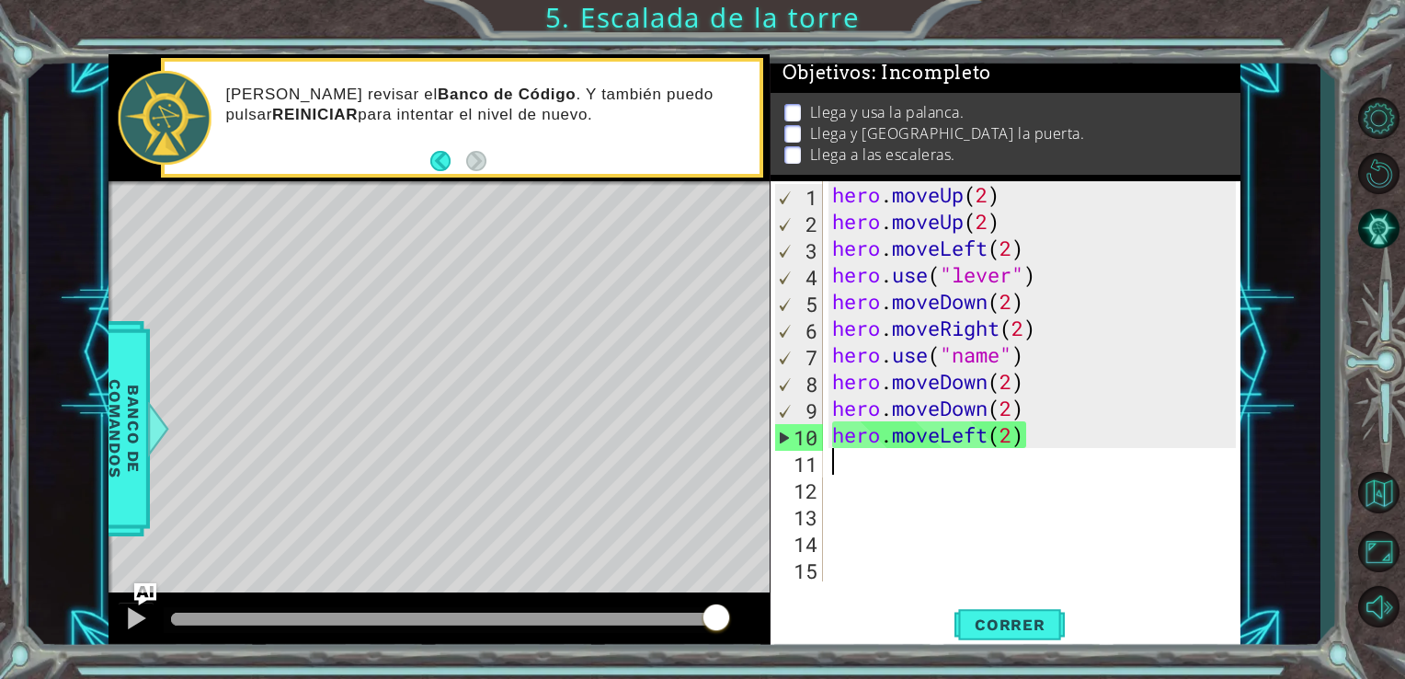
click at [841, 475] on div "hero . moveUp ( 2 ) hero . moveUp ( 2 ) hero . moveLeft ( 2 ) hero . use ( "lev…" at bounding box center [1038, 407] width 418 height 453
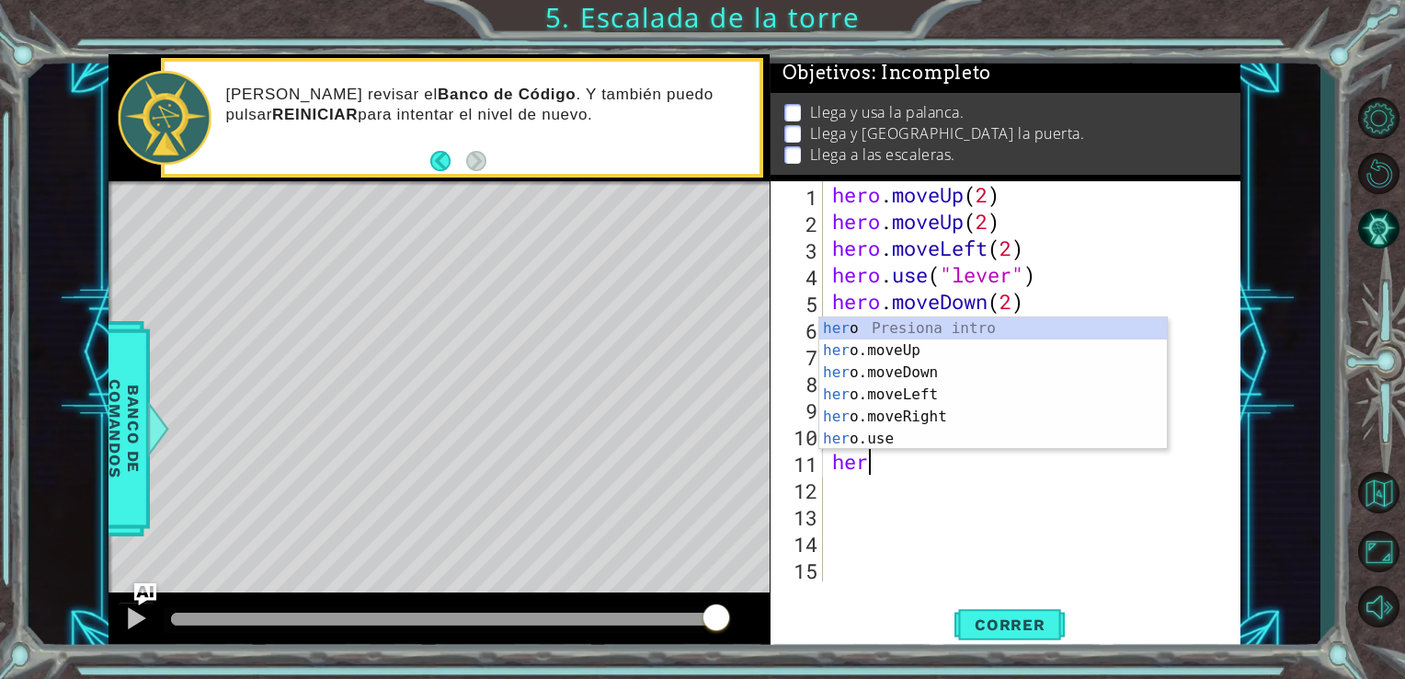
type textarea "hero"
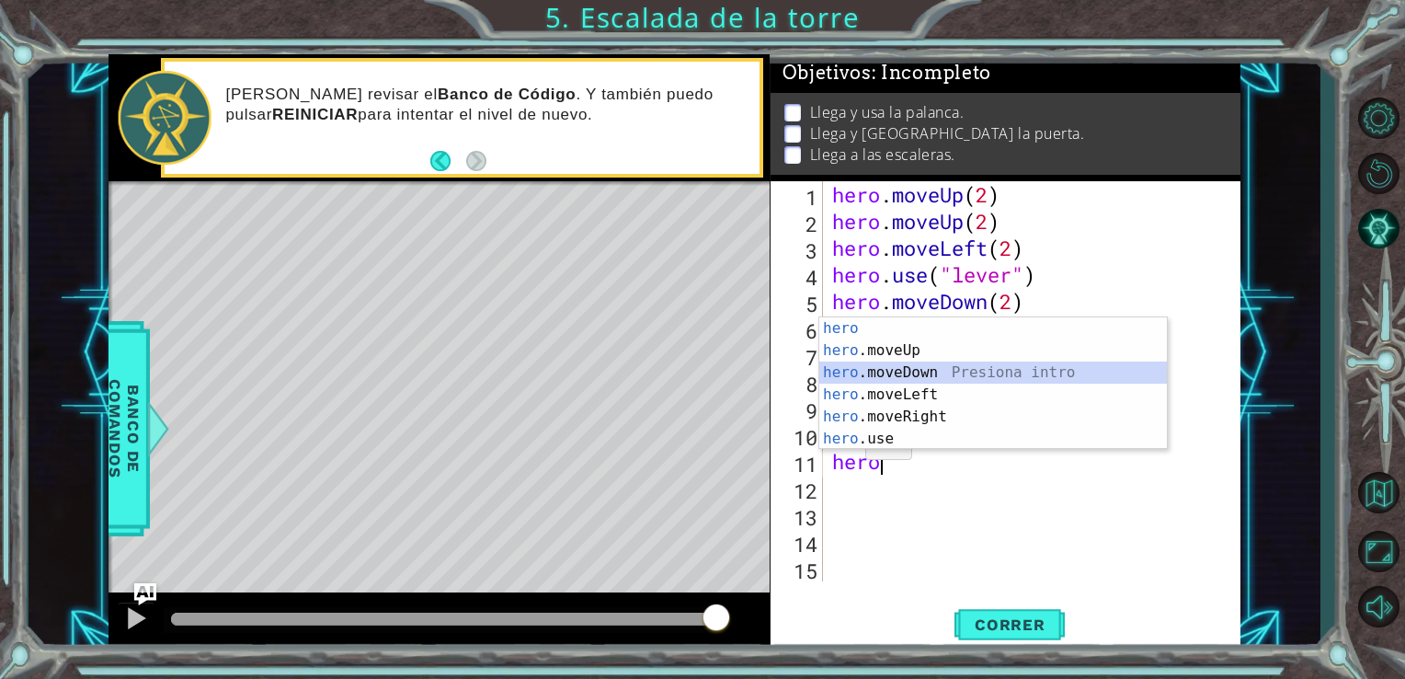
click at [865, 368] on div "hero Presiona intro hero .moveUp Presiona intro hero .moveDown Presiona intro h…" at bounding box center [993, 405] width 348 height 177
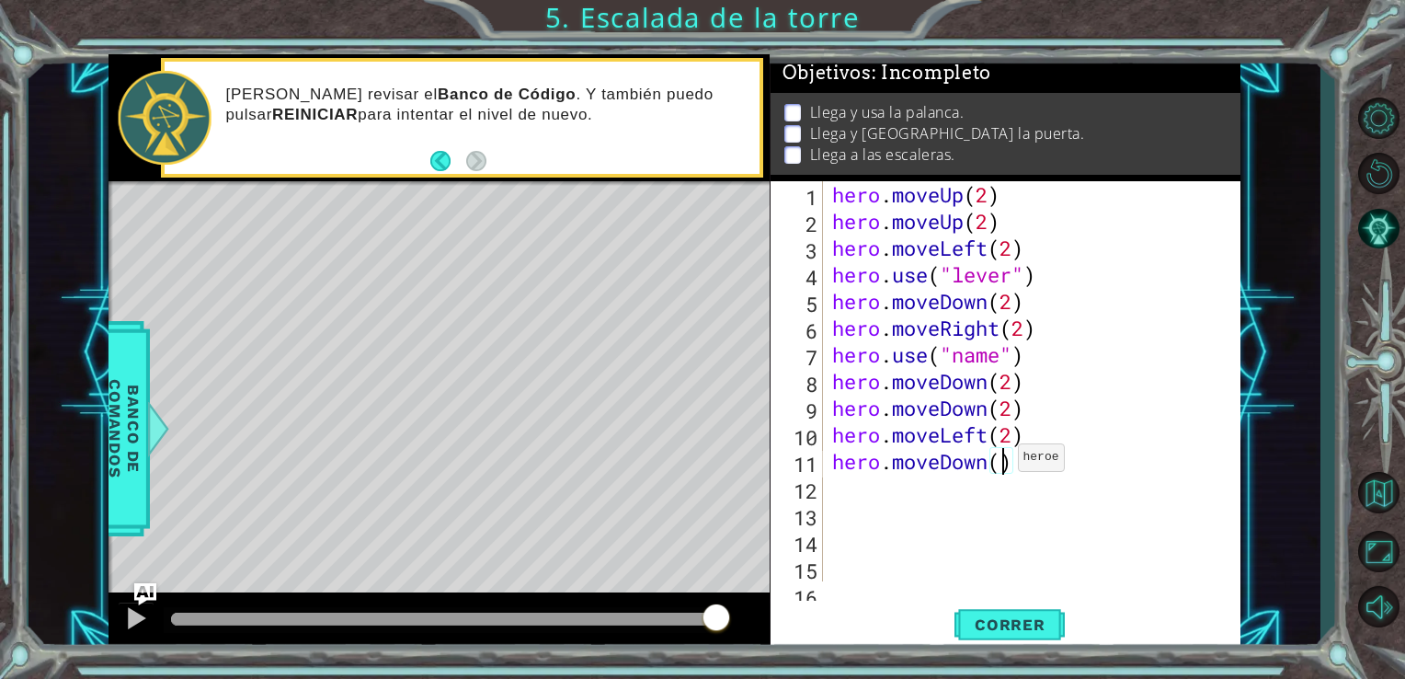
click at [1001, 462] on div "hero . moveUp ( 2 ) hero . moveUp ( 2 ) hero . moveLeft ( 2 ) hero . use ( "lev…" at bounding box center [1031, 407] width 404 height 453
click at [1021, 630] on span "Correr" at bounding box center [1010, 624] width 108 height 18
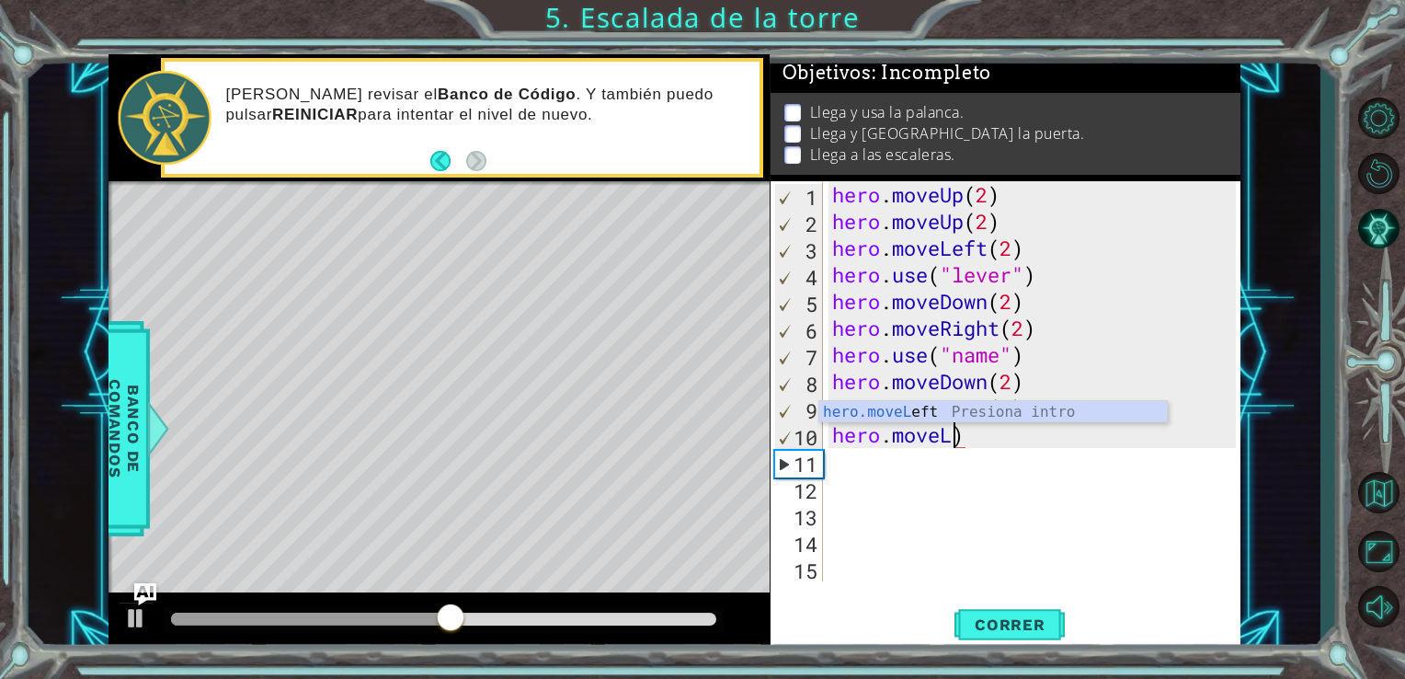
scroll to position [0, 5]
type textarea "hero.moveLe)"
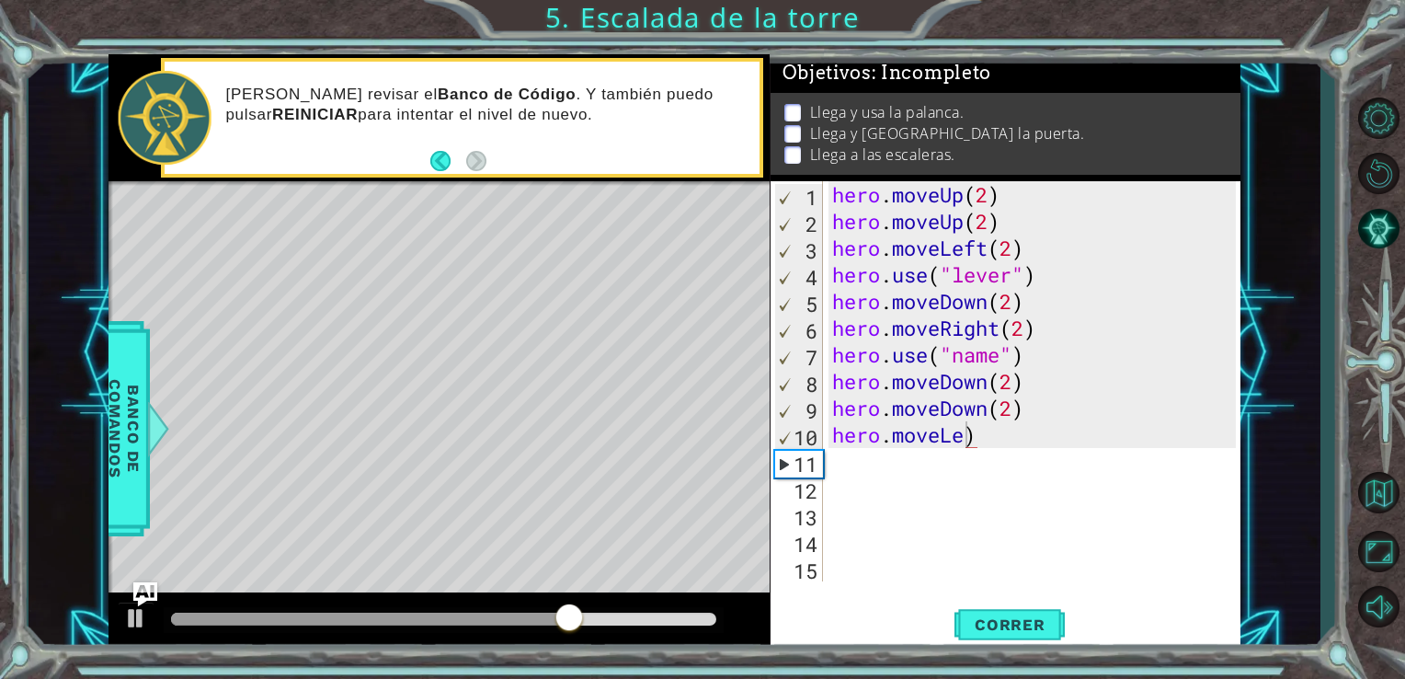
click at [150, 585] on img "Ask AI" at bounding box center [144, 594] width 24 height 24
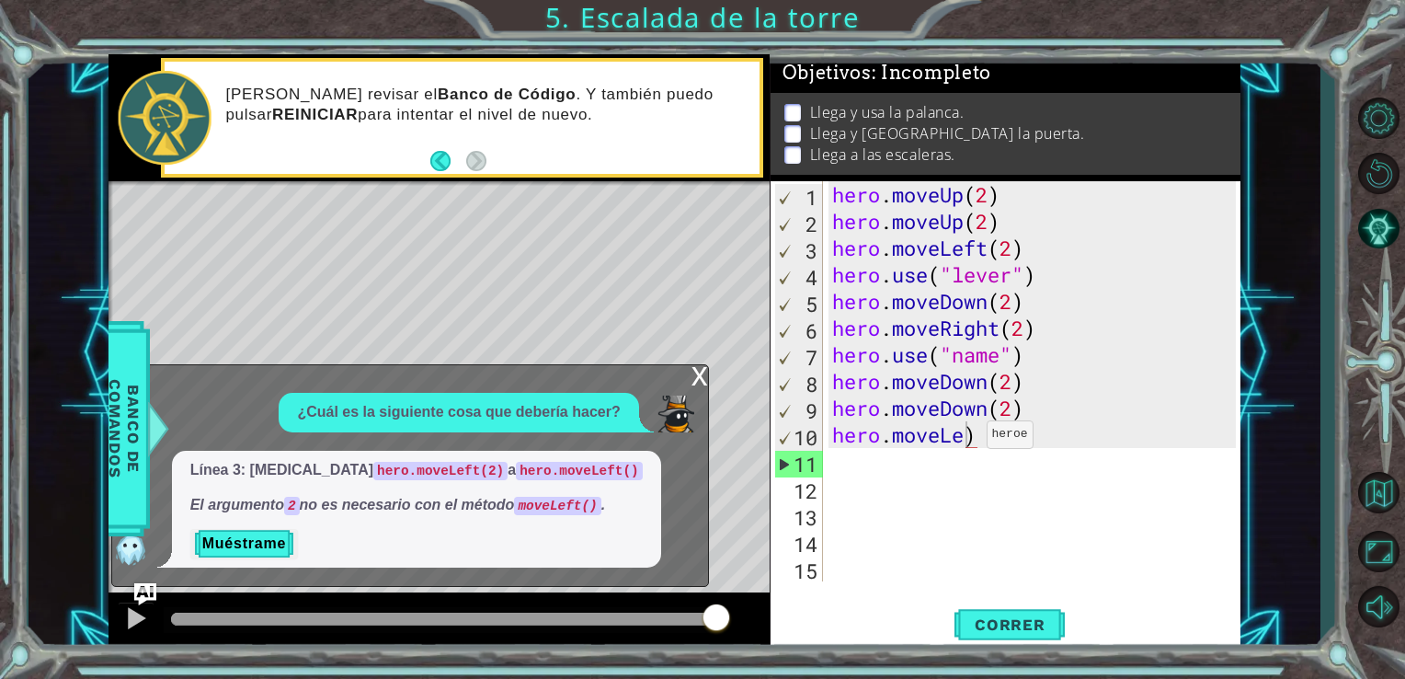
click at [970, 438] on div "hero . moveUp ( 2 ) hero . moveUp ( 2 ) hero . moveLeft ( 2 ) hero . use ( "lev…" at bounding box center [1038, 407] width 418 height 453
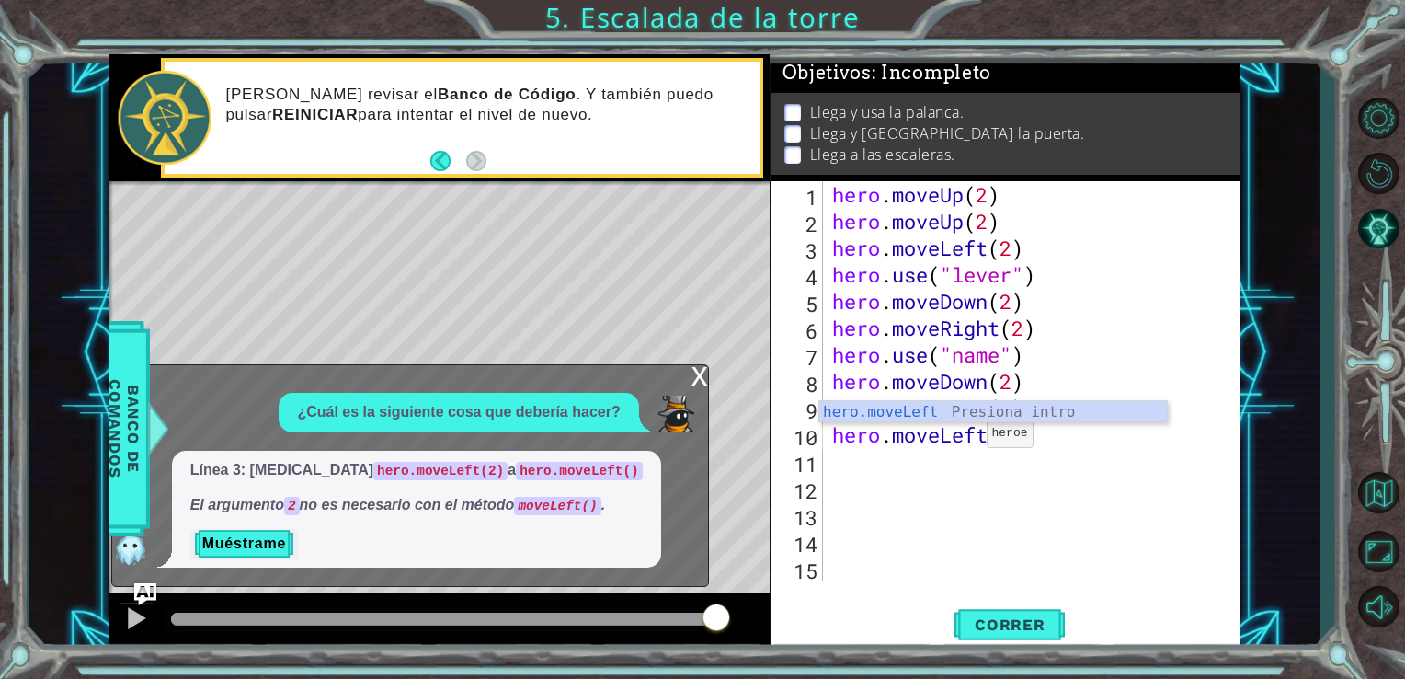
scroll to position [0, 7]
type textarea "hero.moveLeft()"
click at [692, 377] on div "x" at bounding box center [700, 374] width 17 height 18
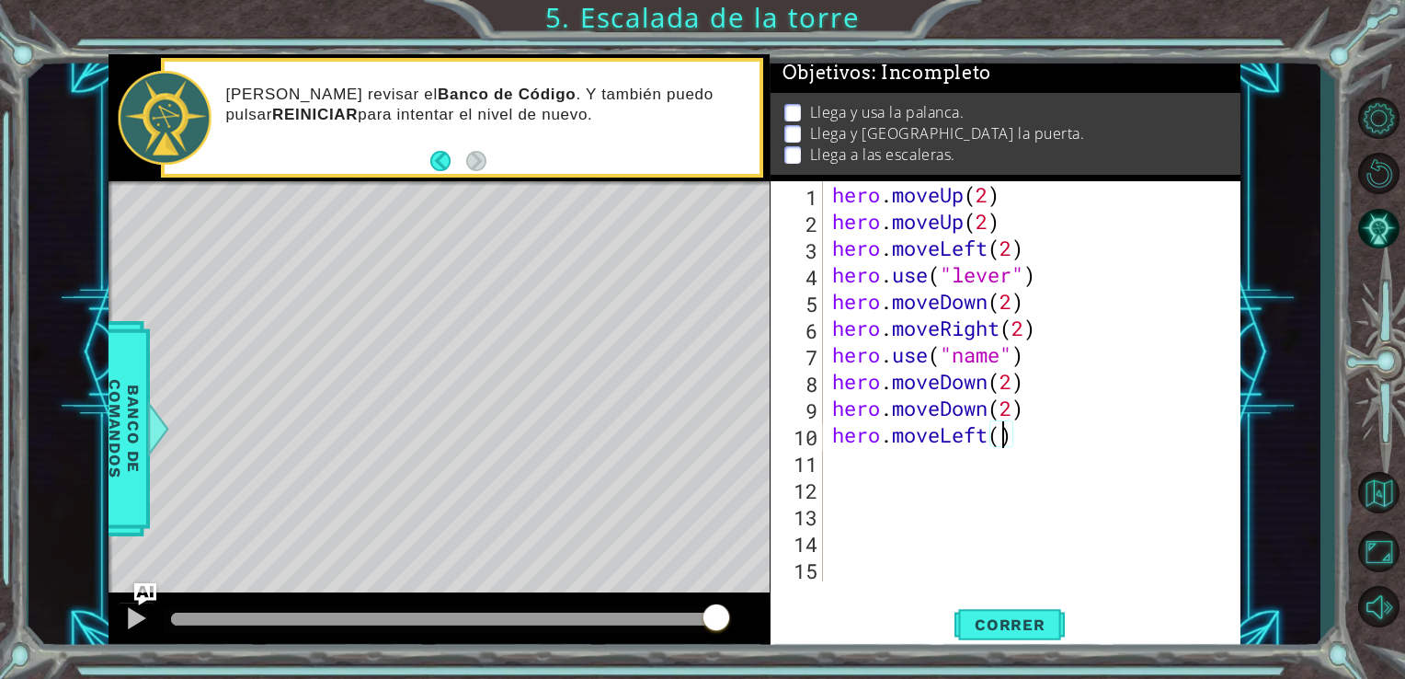
click at [820, 454] on div "11" at bounding box center [798, 464] width 49 height 27
